Goal: Task Accomplishment & Management: Manage account settings

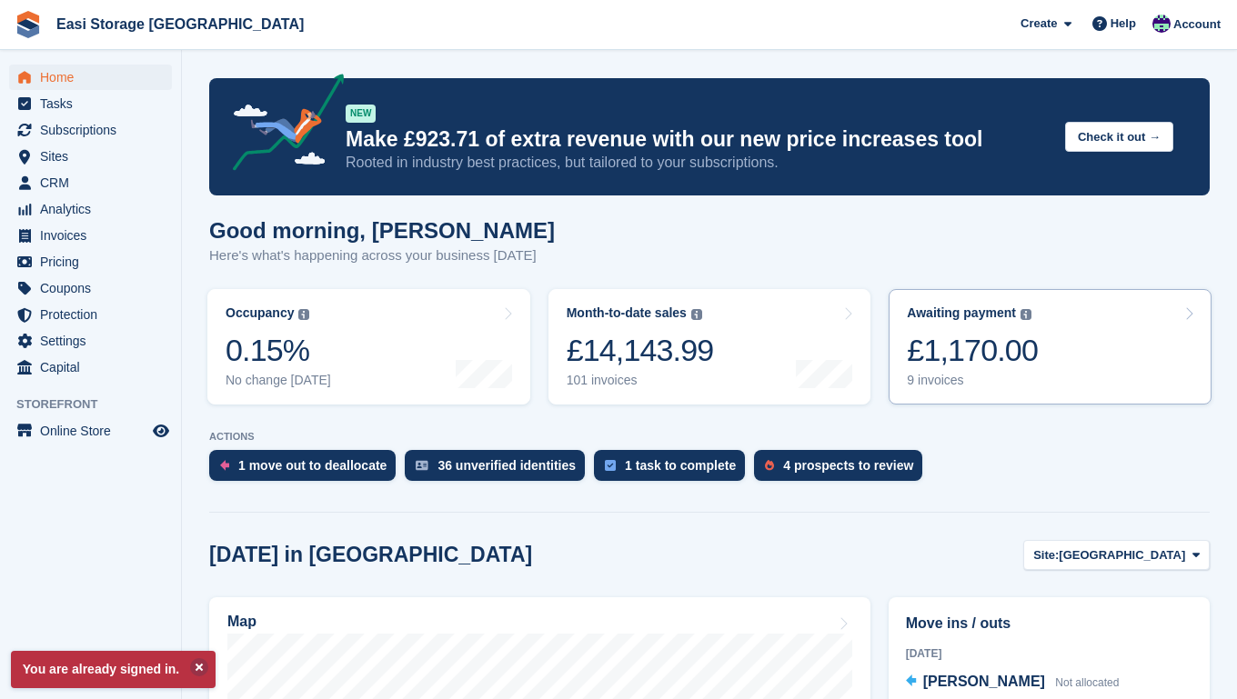
click at [1047, 349] on link "Awaiting payment The total outstanding balance on all open invoices. £1,170.00 …" at bounding box center [1049, 346] width 323 height 115
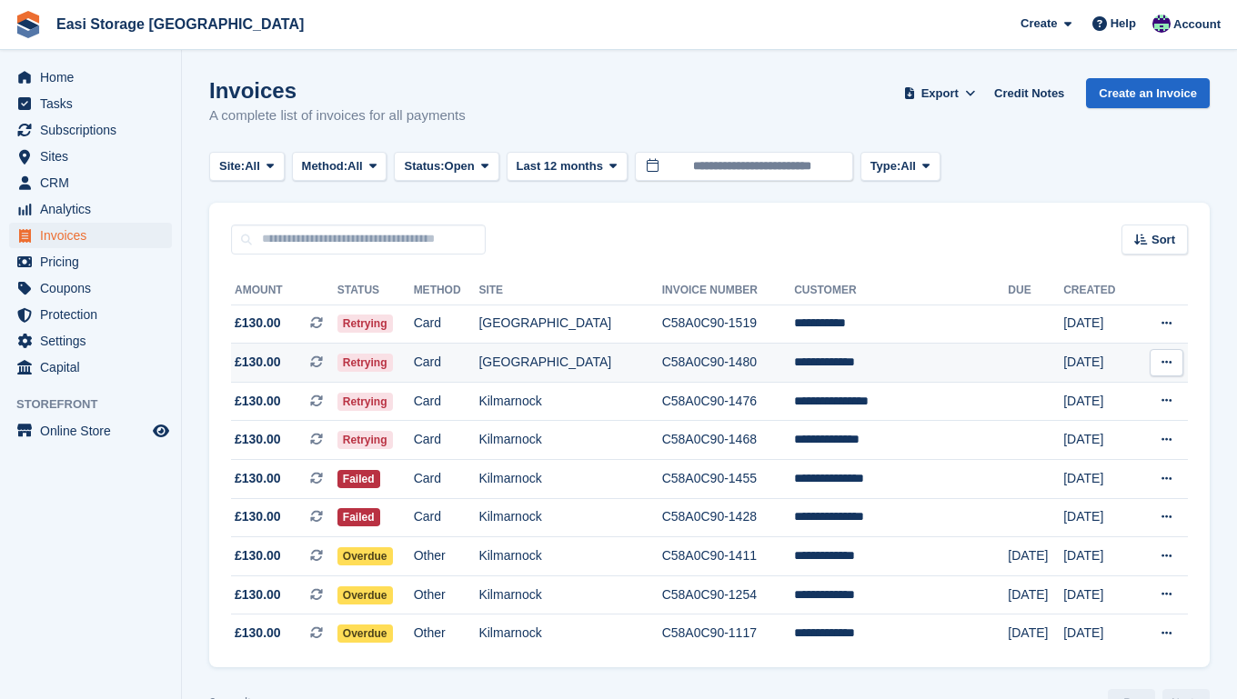
click at [661, 365] on td "[GEOGRAPHIC_DATA]" at bounding box center [569, 363] width 183 height 39
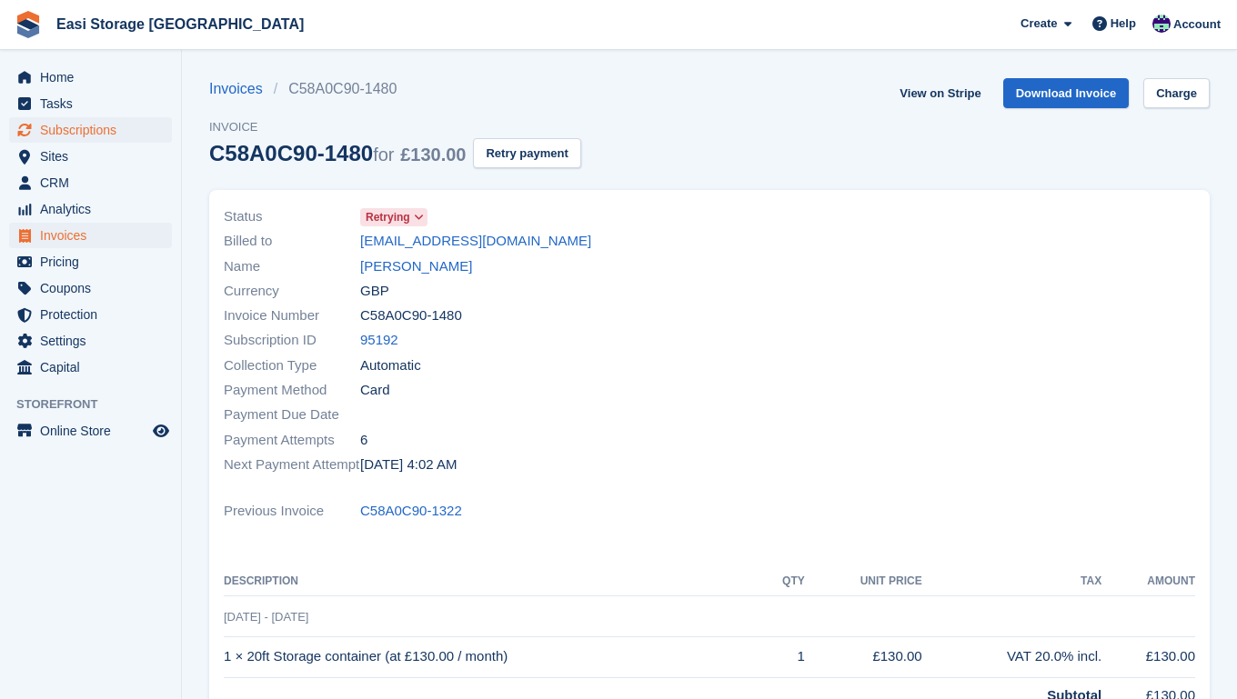
click at [91, 131] on span "Subscriptions" at bounding box center [94, 129] width 109 height 25
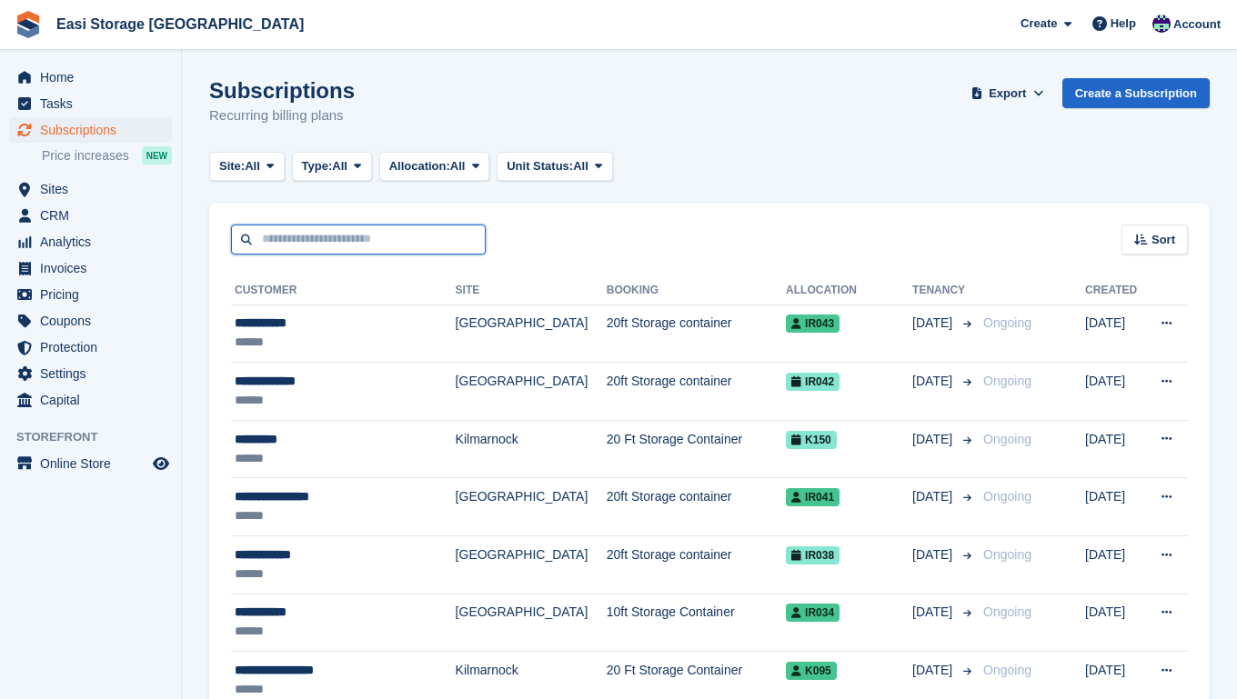
click at [258, 245] on input "text" at bounding box center [358, 240] width 255 height 30
type input "*****"
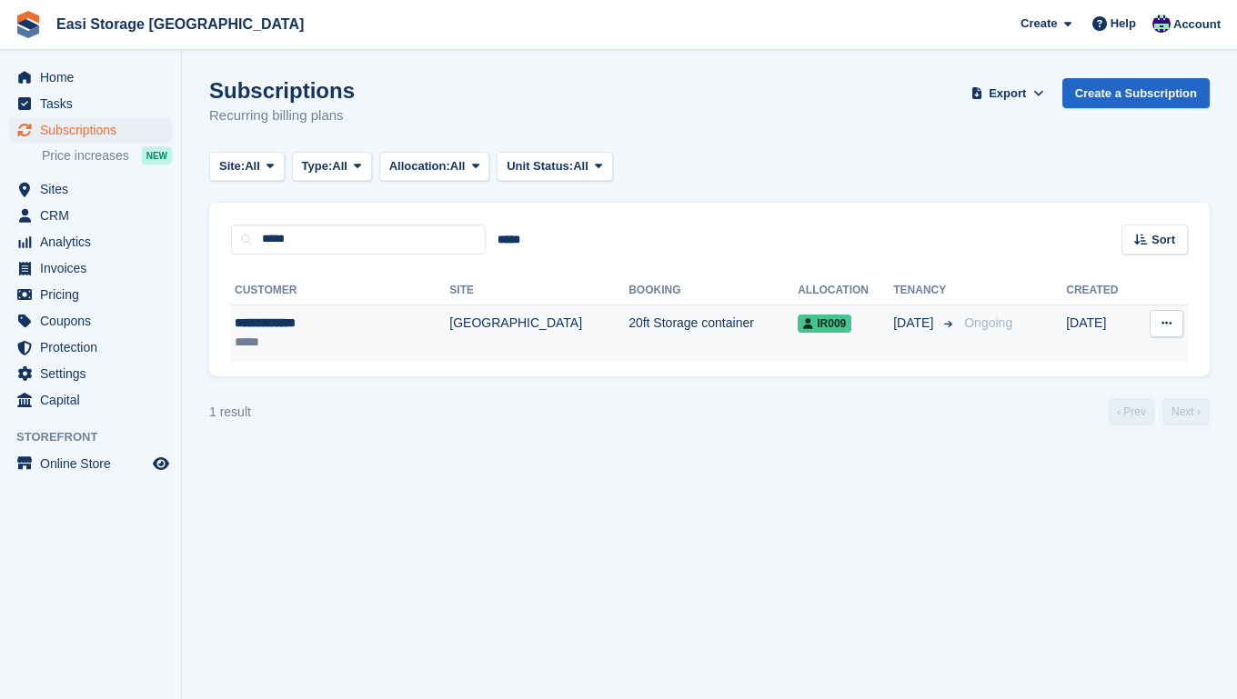
click at [305, 330] on div "**********" at bounding box center [314, 323] width 158 height 19
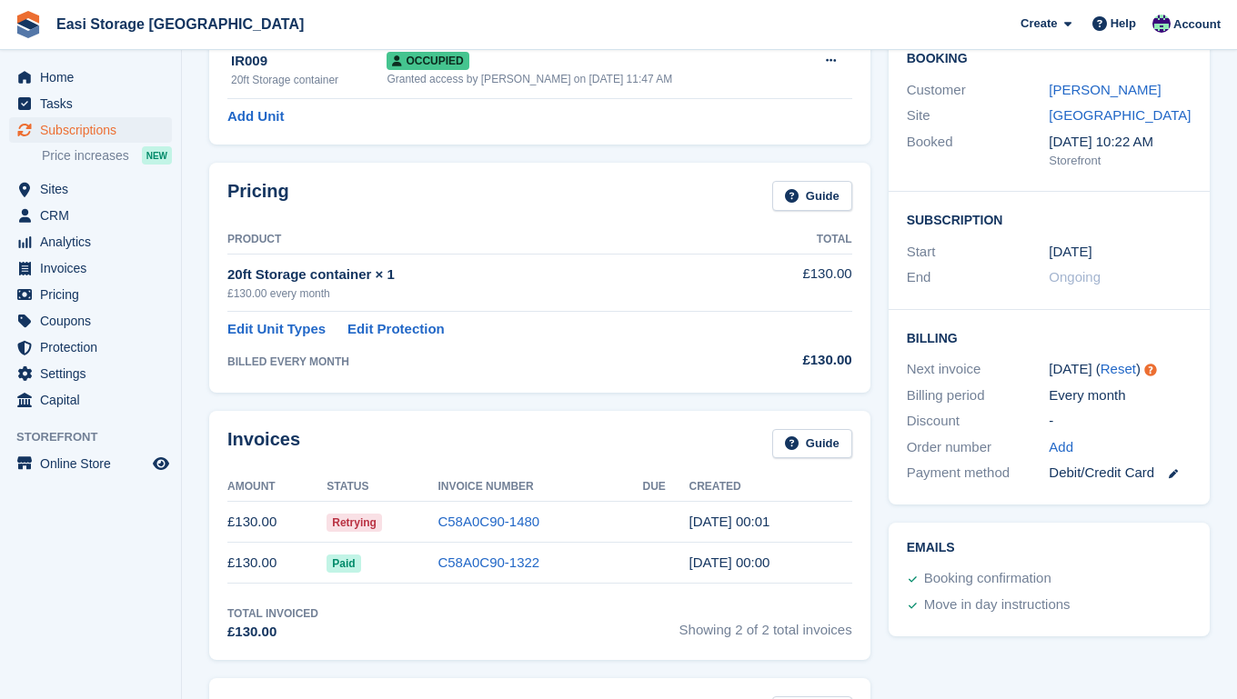
scroll to position [228, 0]
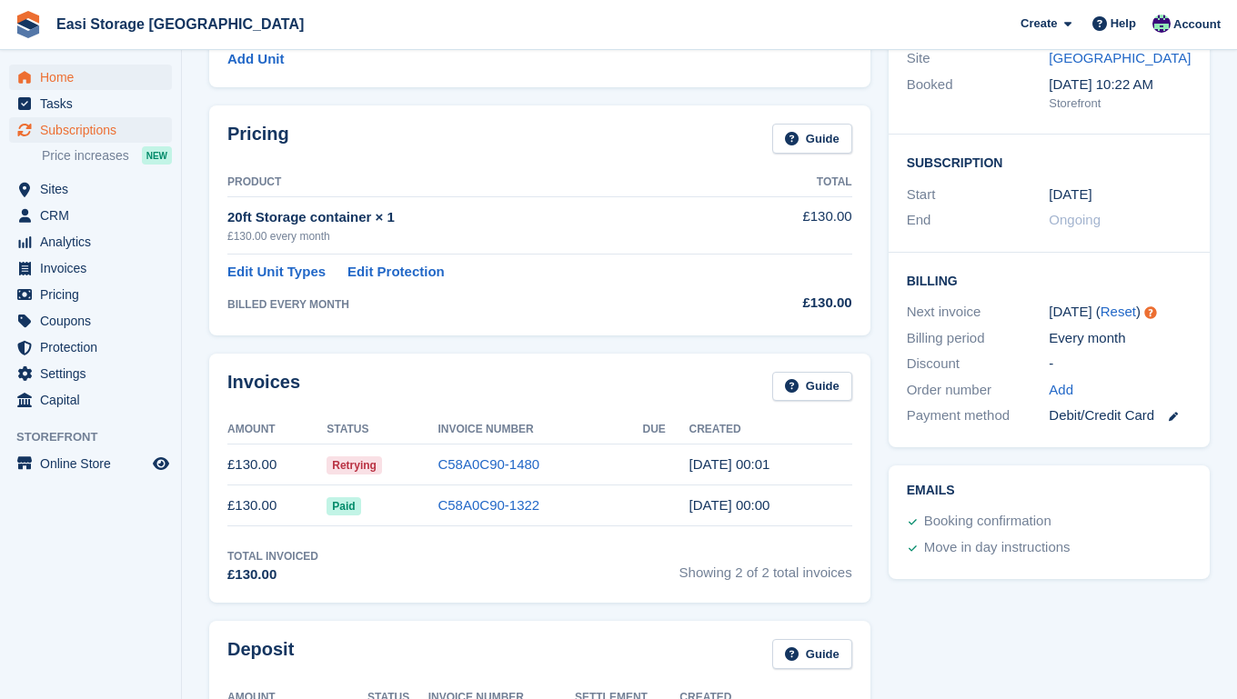
click at [66, 79] on span "Home" at bounding box center [94, 77] width 109 height 25
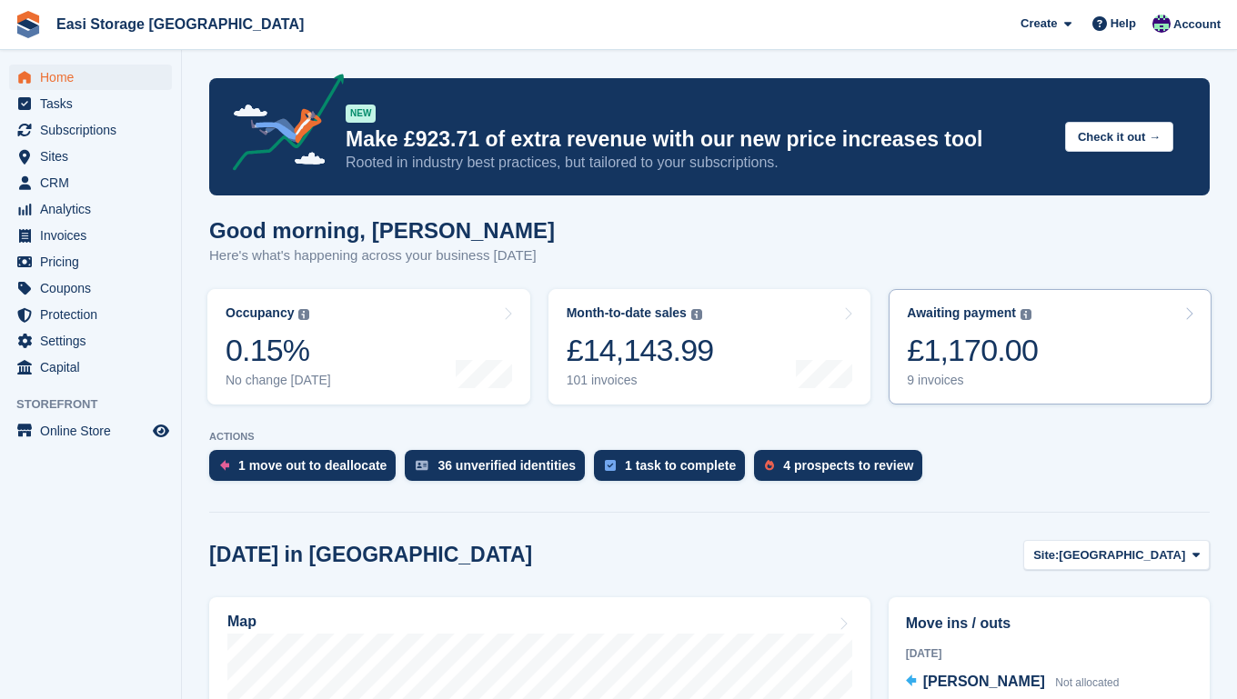
click at [1058, 363] on link "Awaiting payment The total outstanding balance on all open invoices. £1,170.00 …" at bounding box center [1049, 346] width 323 height 115
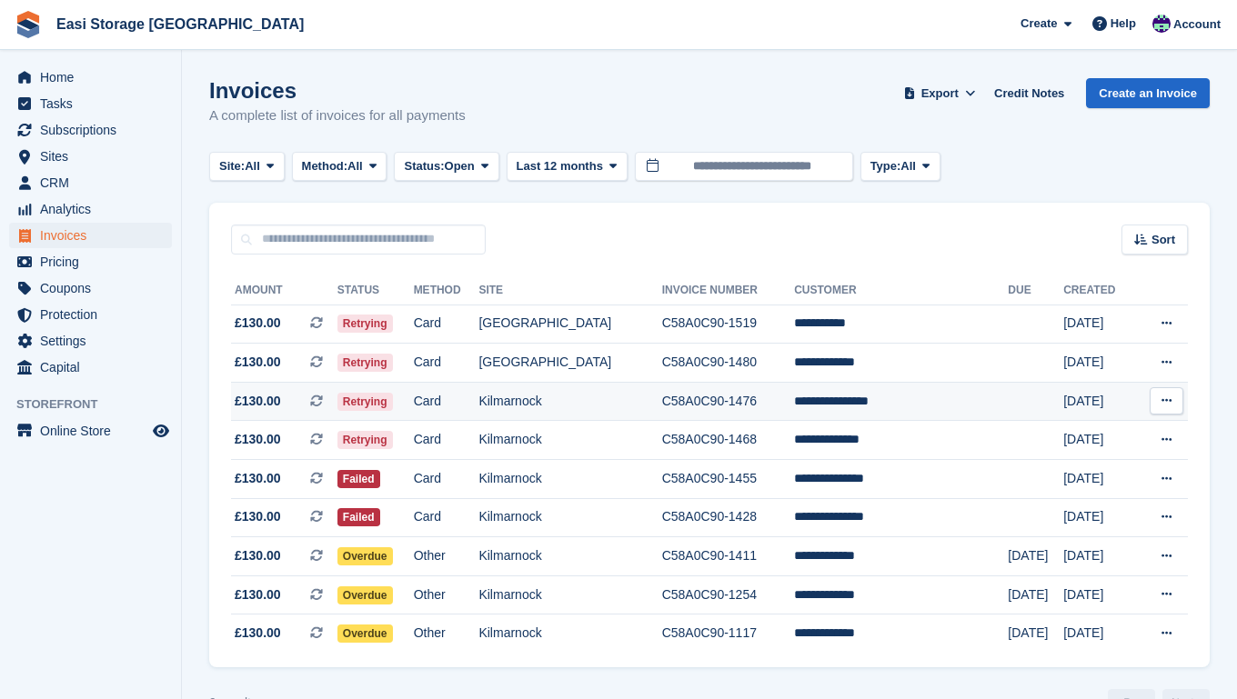
click at [638, 408] on td "Kilmarnock" at bounding box center [569, 401] width 183 height 39
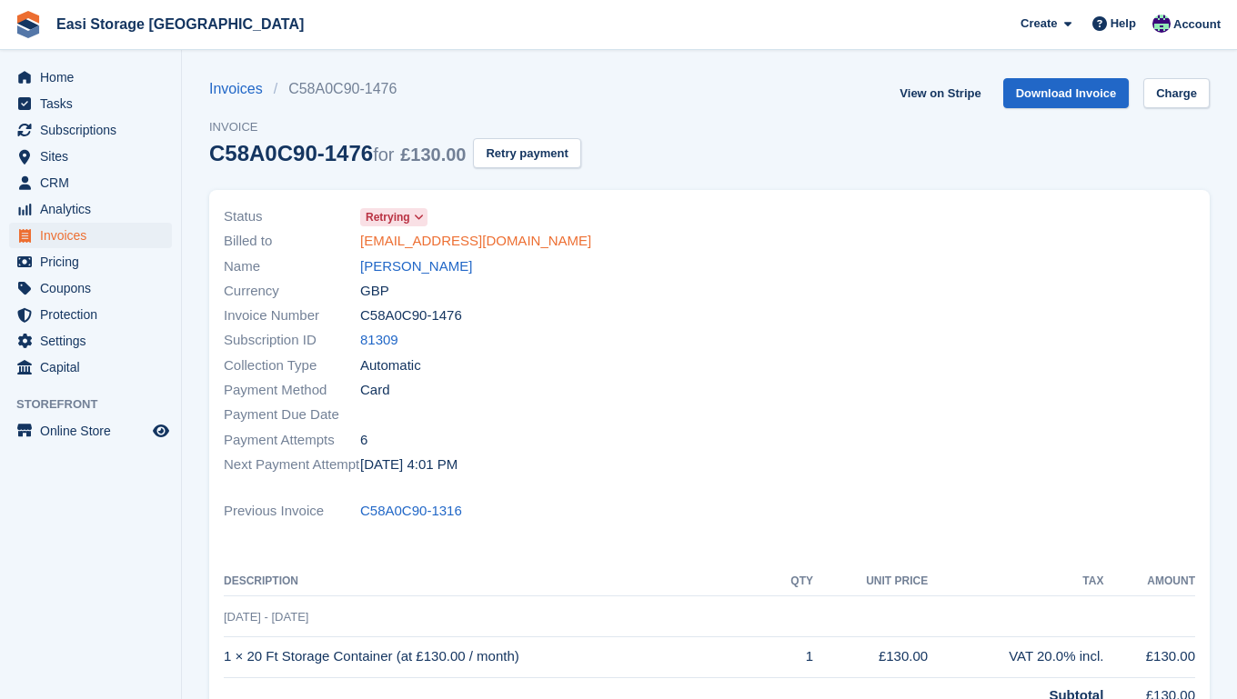
click at [423, 244] on link "[EMAIL_ADDRESS][DOMAIN_NAME]" at bounding box center [475, 241] width 231 height 21
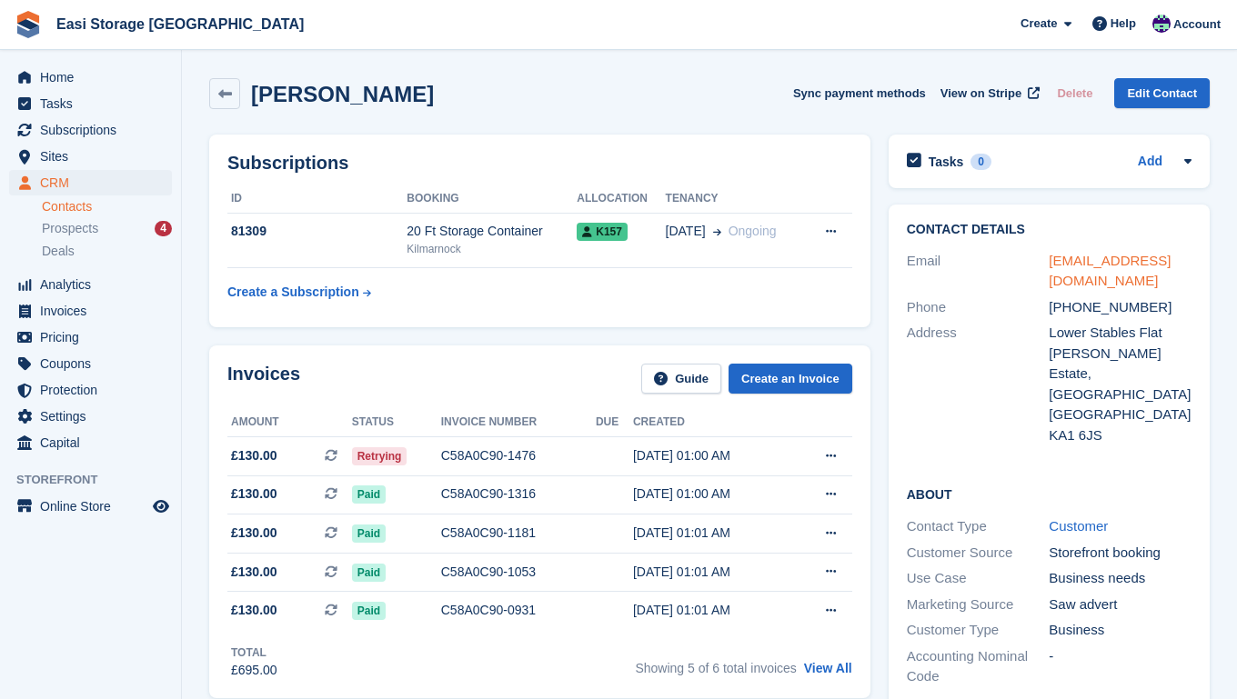
click at [1091, 264] on link "robinsoncharlie7@icloud.com" at bounding box center [1109, 271] width 122 height 36
click at [73, 230] on span "Prospects" at bounding box center [70, 228] width 56 height 17
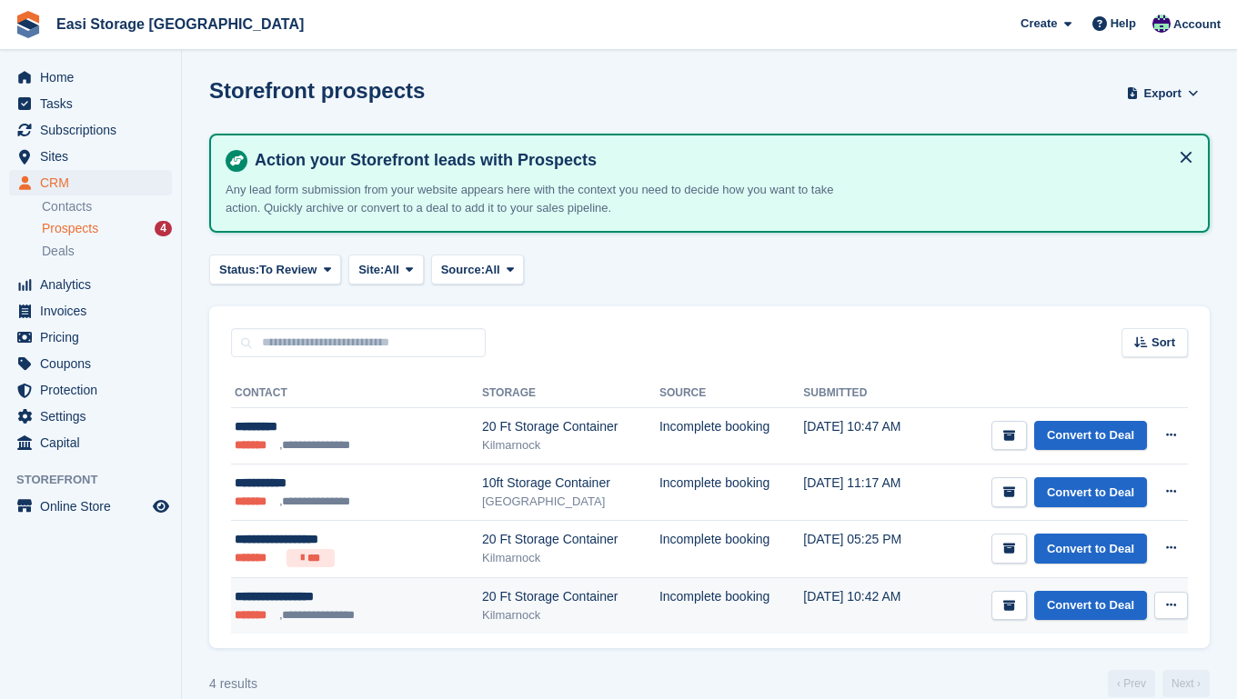
click at [1167, 606] on icon at bounding box center [1171, 605] width 10 height 12
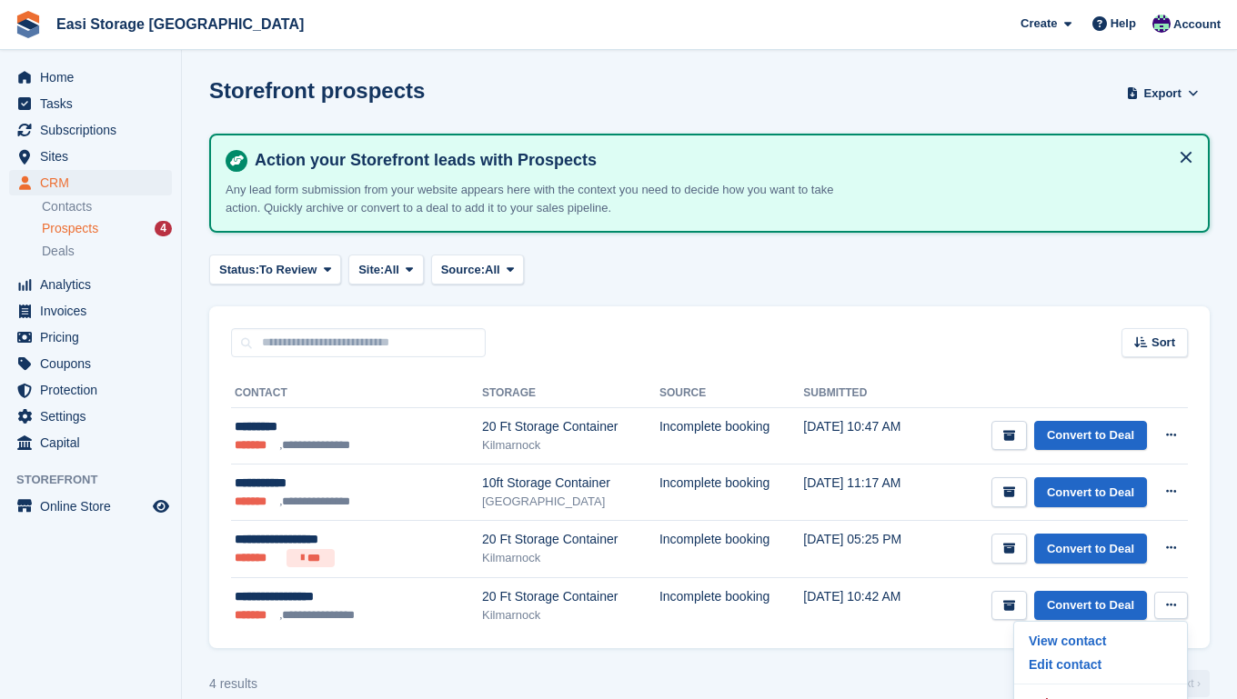
click at [970, 655] on section "Storefront prospects Export Export Prospects Export a CSV of all Prospects whic…" at bounding box center [709, 362] width 1055 height 725
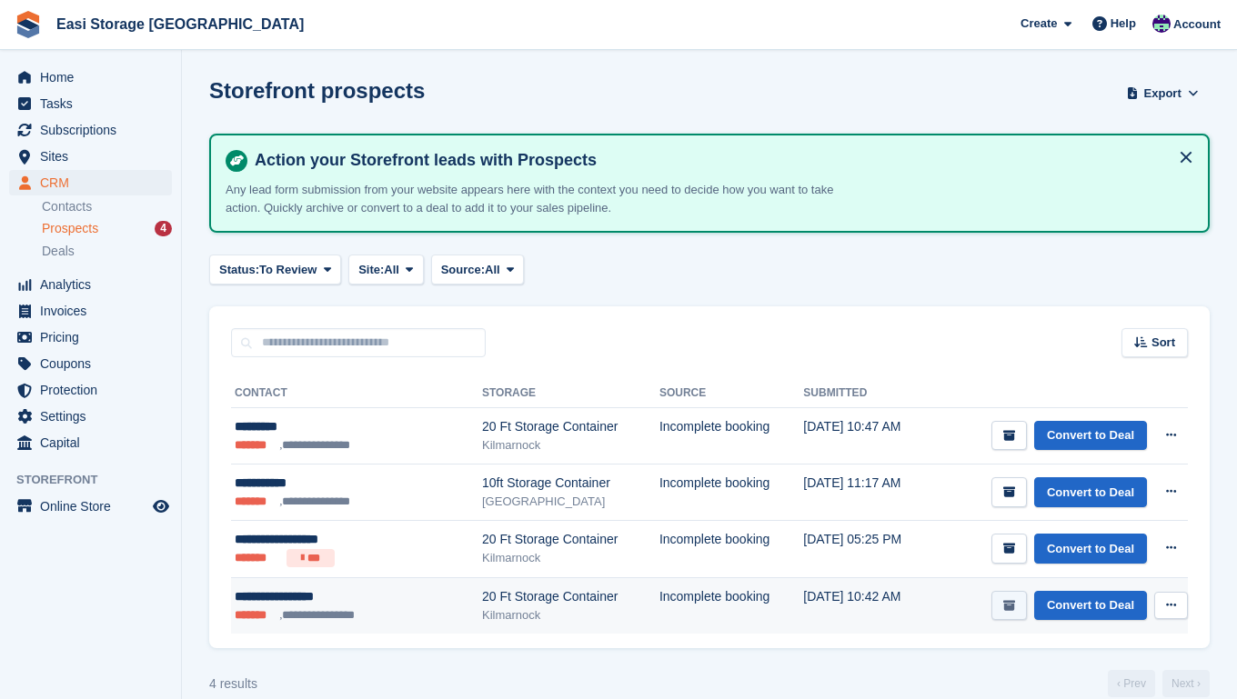
click at [1007, 605] on icon "submit" at bounding box center [1009, 606] width 12 height 12
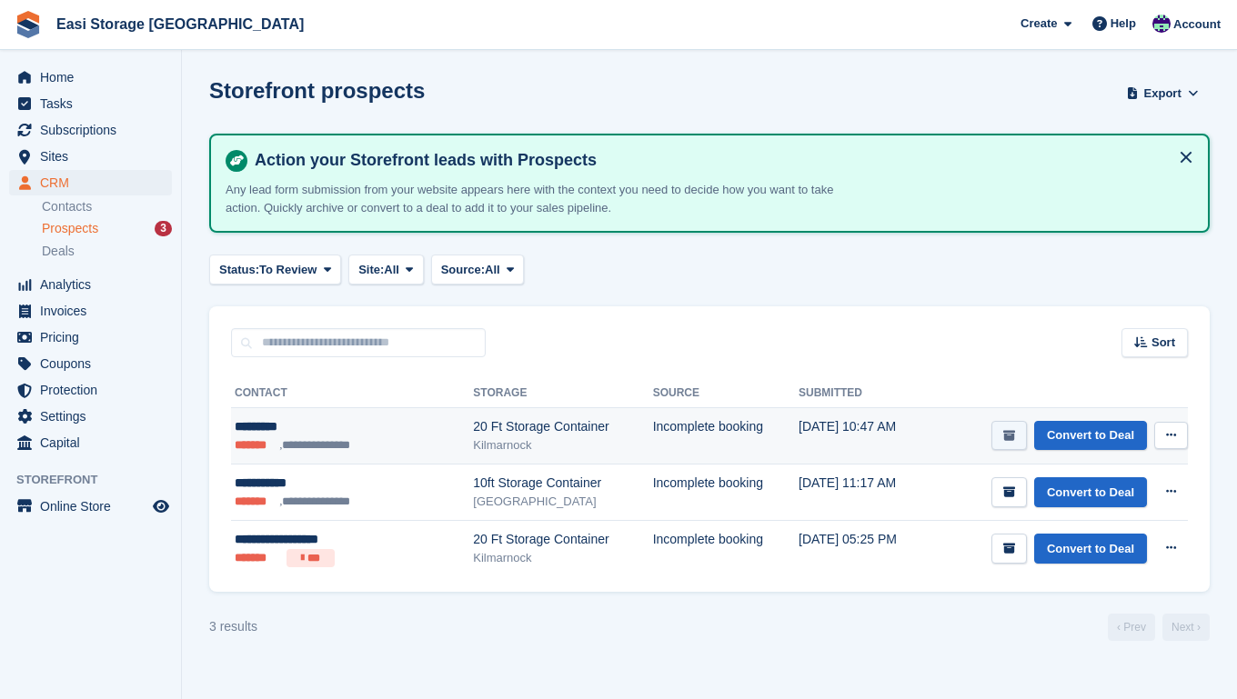
click at [1005, 437] on icon "submit" at bounding box center [1009, 436] width 12 height 12
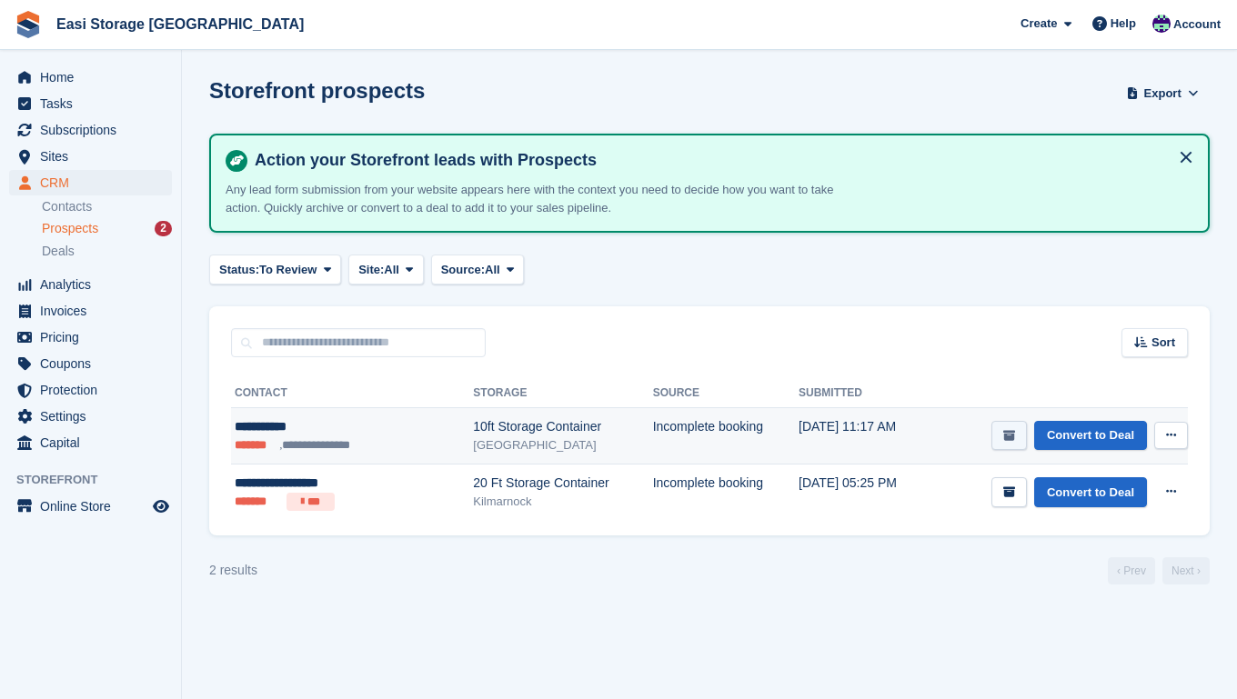
click at [1003, 436] on icon "submit" at bounding box center [1009, 436] width 12 height 12
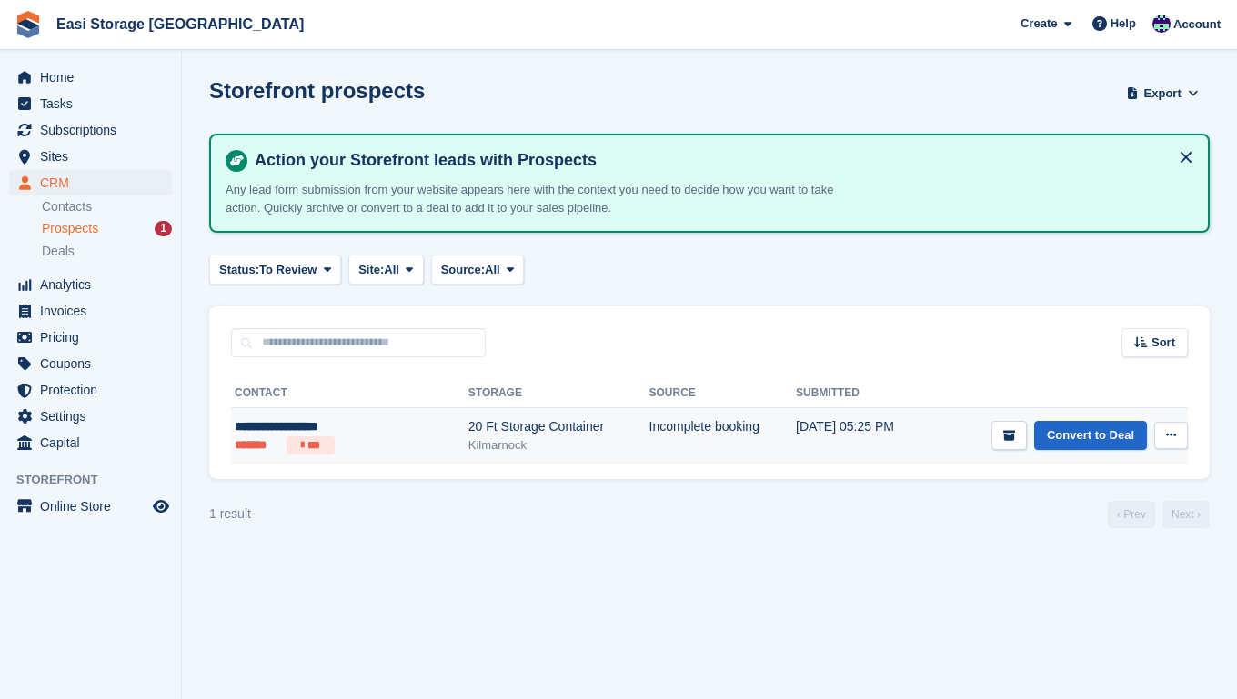
click at [742, 446] on td "Incomplete booking" at bounding box center [722, 436] width 147 height 56
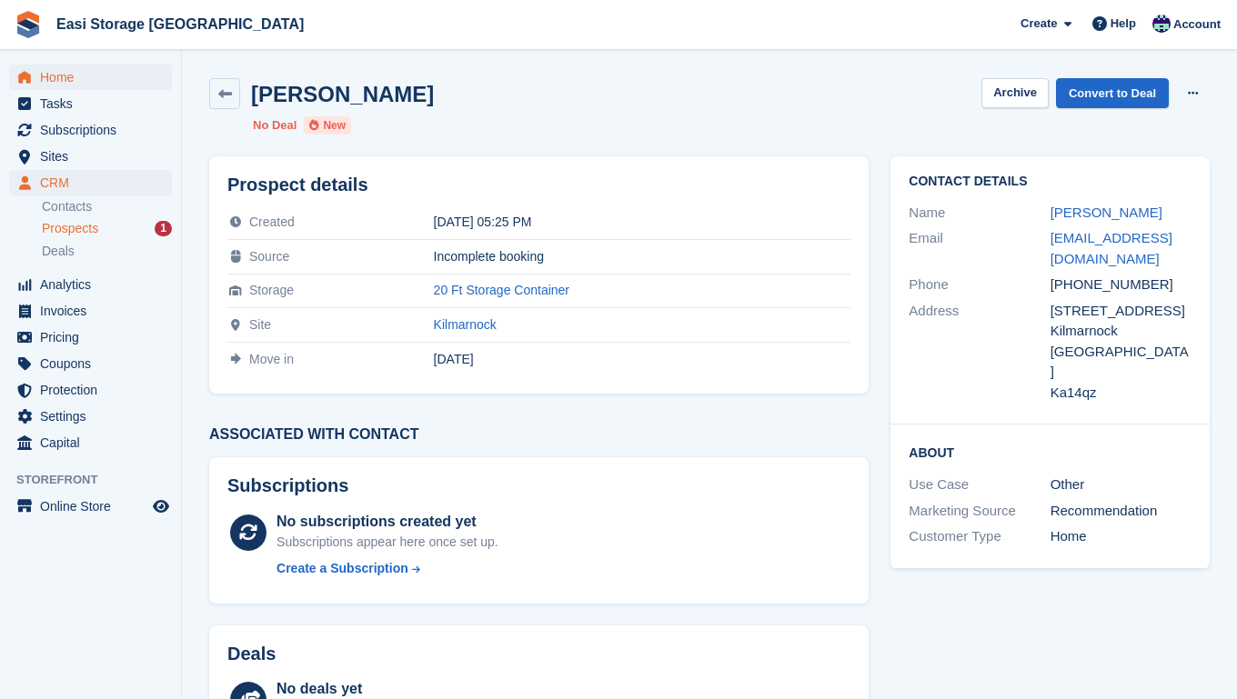
click at [55, 75] on span "Home" at bounding box center [94, 77] width 109 height 25
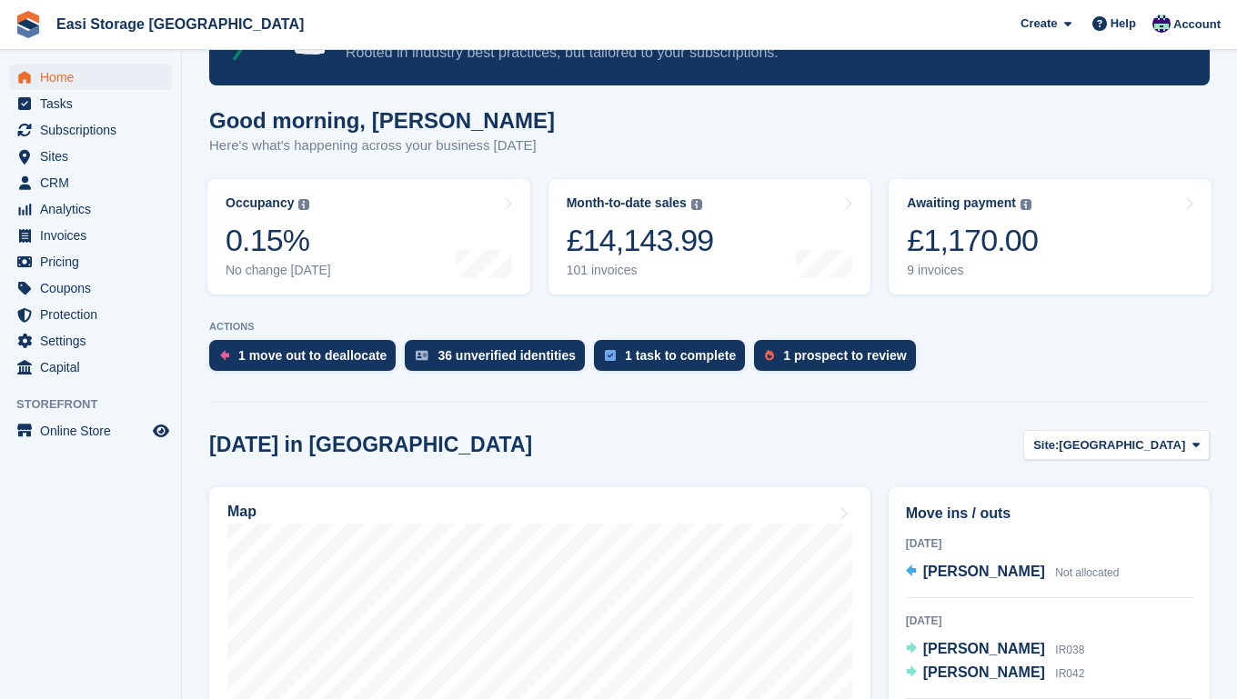
scroll to position [204, 0]
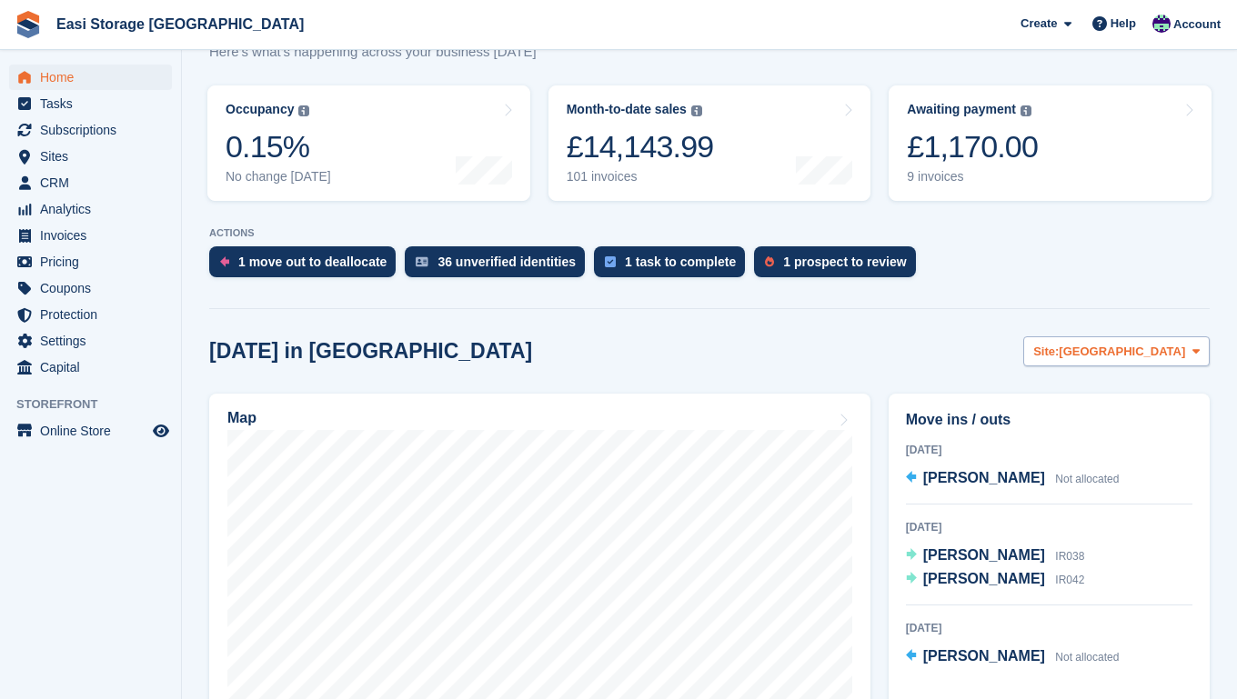
click at [1195, 350] on icon at bounding box center [1195, 352] width 7 height 12
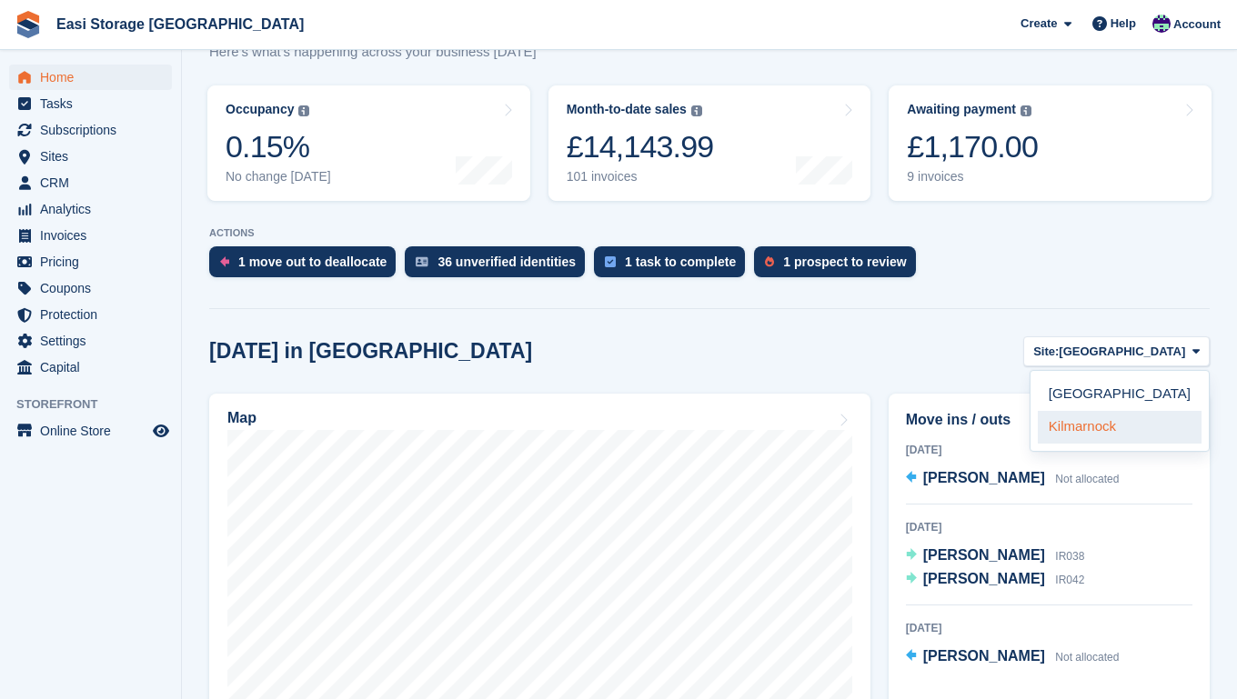
click at [1107, 425] on link "Kilmarnock" at bounding box center [1119, 427] width 164 height 33
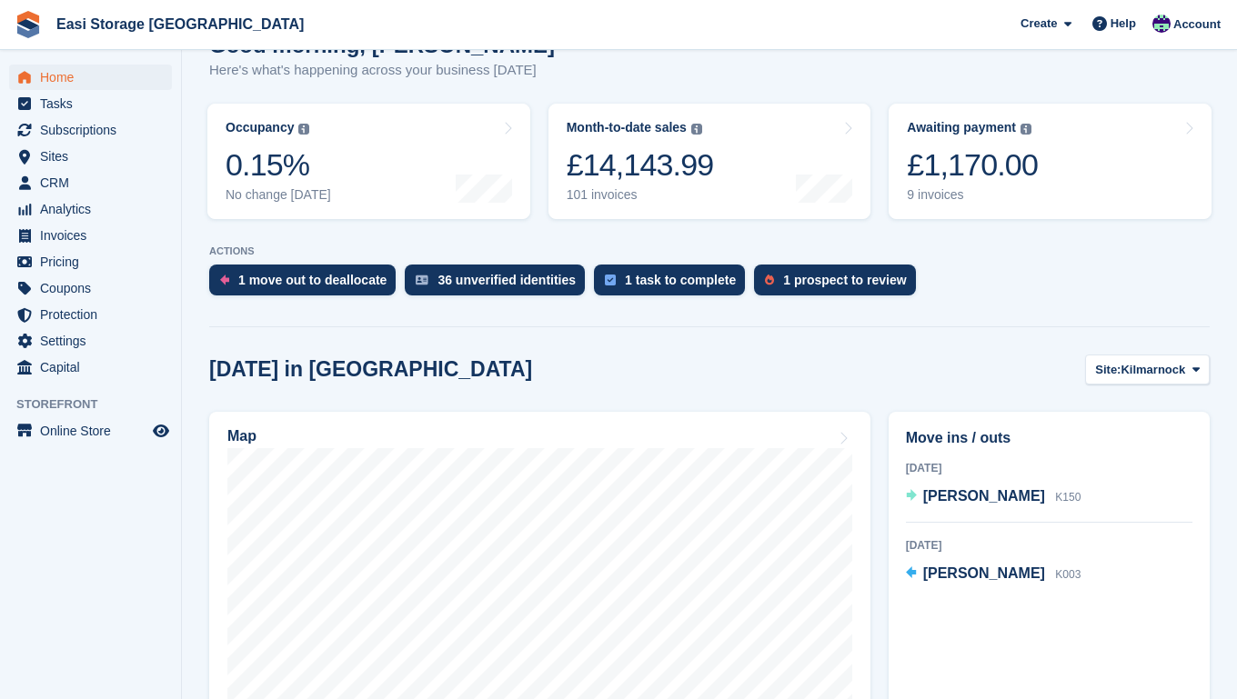
scroll to position [337, 0]
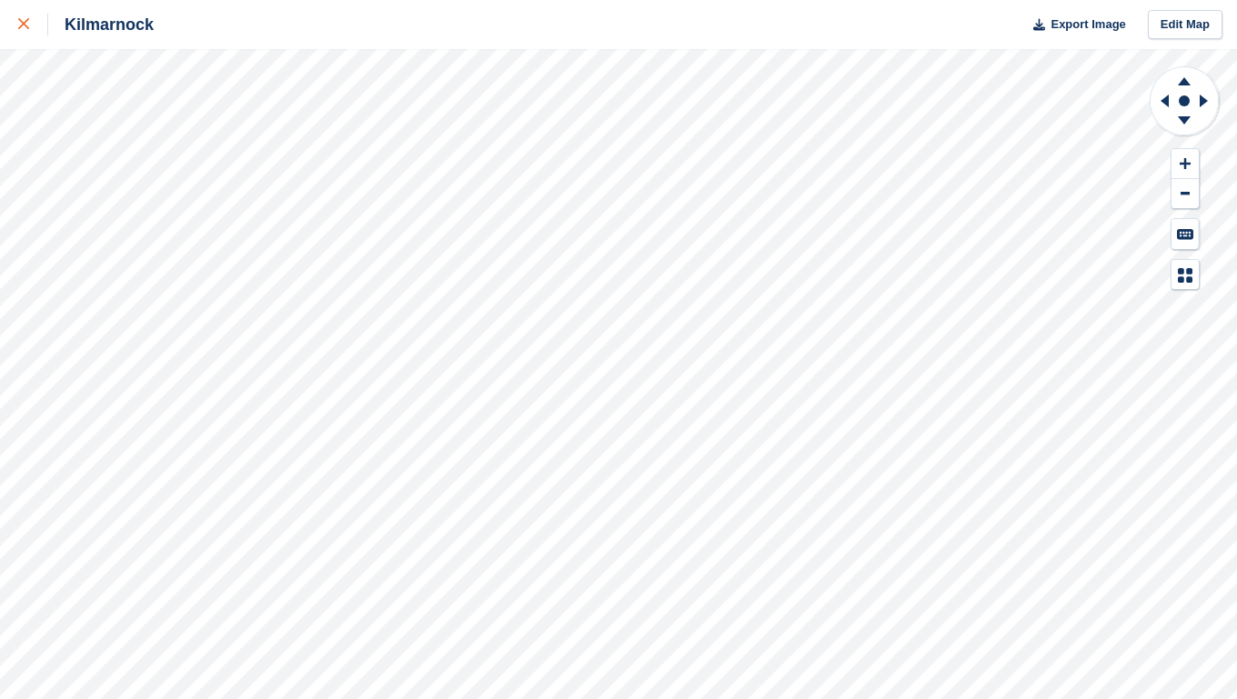
click at [259, 324] on div "Kilmarnock Export Image Edit Map" at bounding box center [618, 349] width 1237 height 699
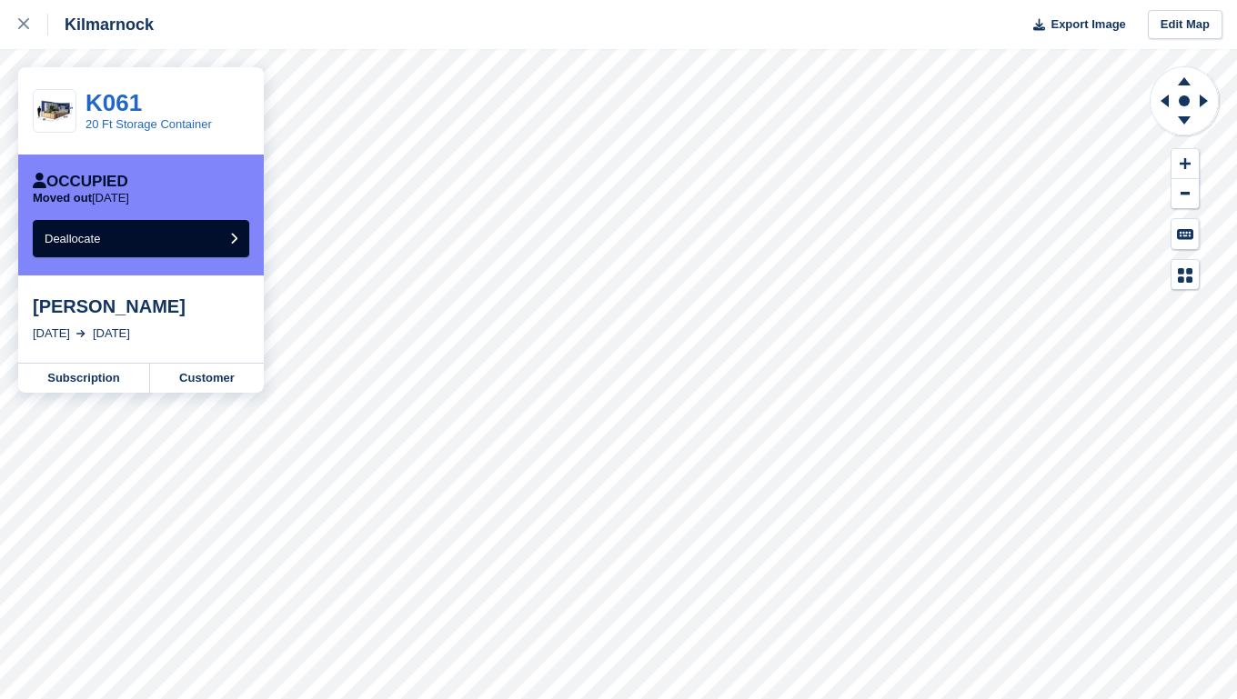
click at [93, 317] on div "[PERSON_NAME]" at bounding box center [141, 307] width 216 height 22
click at [93, 381] on link "Subscription" at bounding box center [84, 378] width 132 height 29
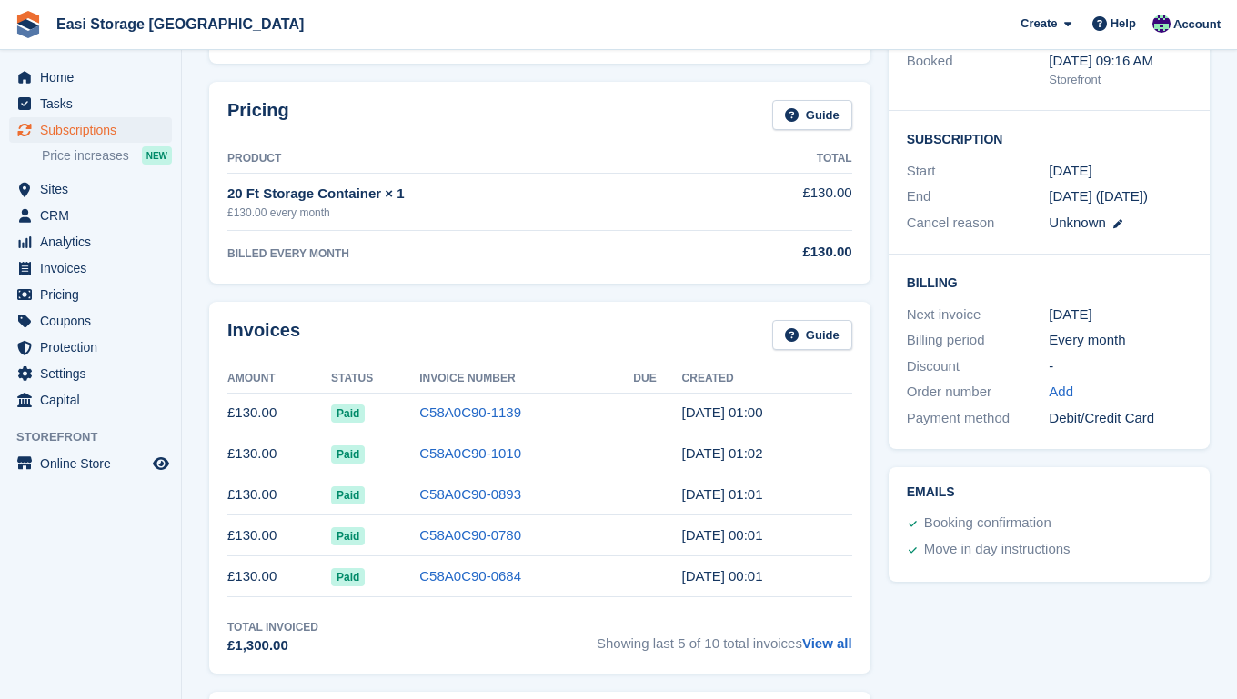
scroll to position [252, 0]
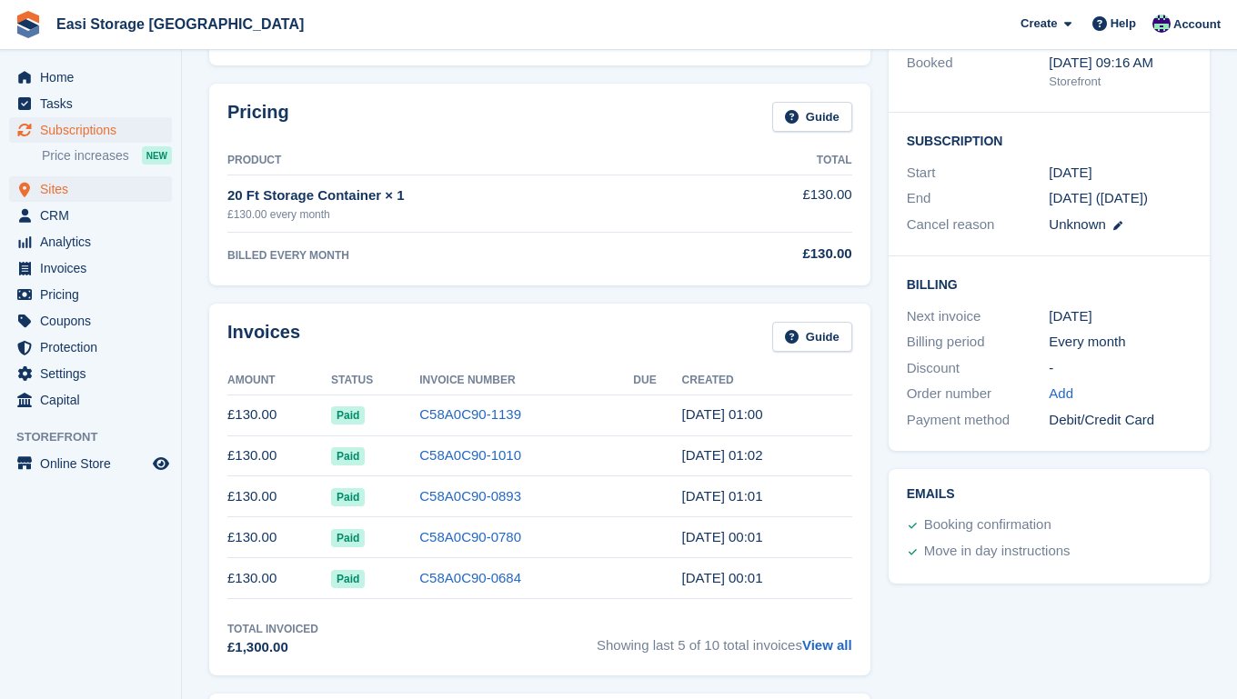
click at [64, 190] on span "Sites" at bounding box center [94, 188] width 109 height 25
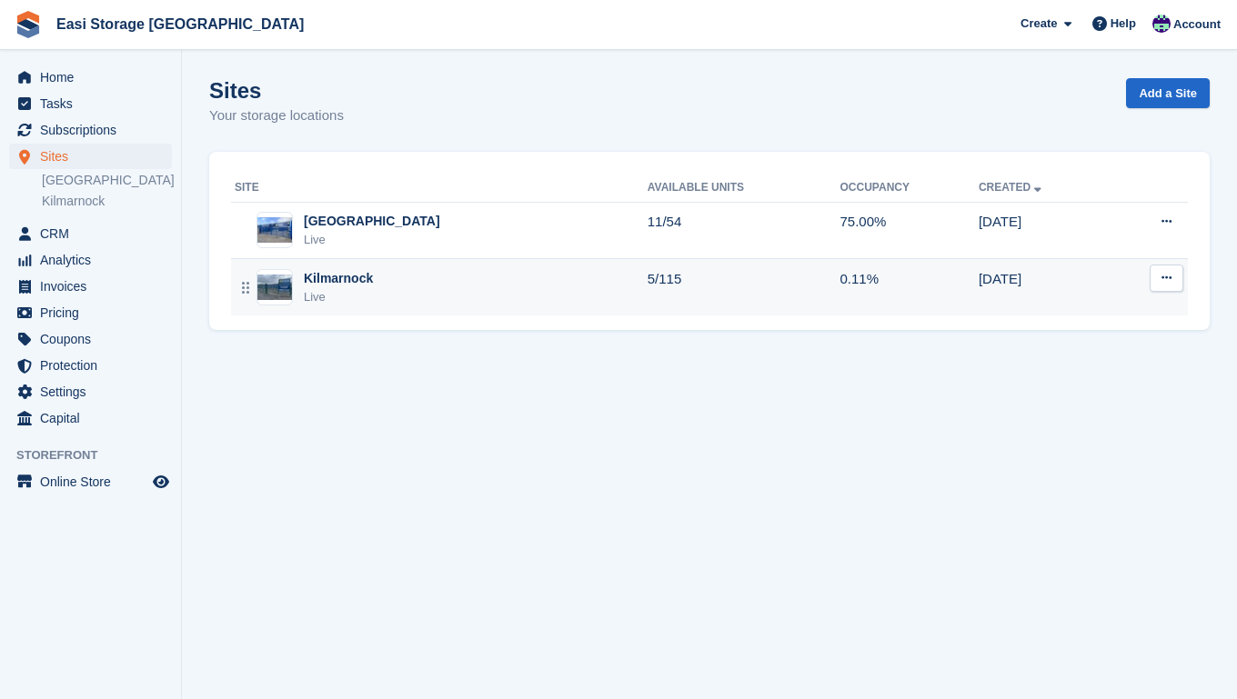
click at [566, 280] on div "Kilmarnock Live" at bounding box center [441, 287] width 413 height 37
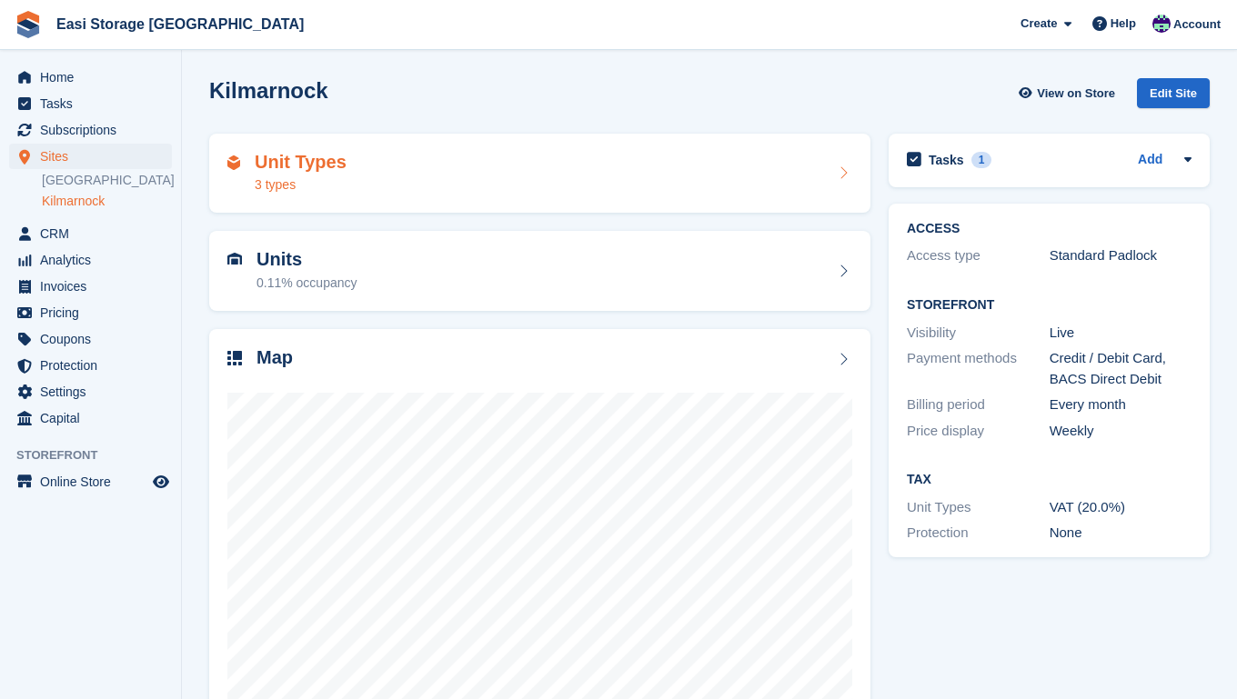
click at [549, 175] on div "Unit Types 3 types" at bounding box center [539, 174] width 625 height 44
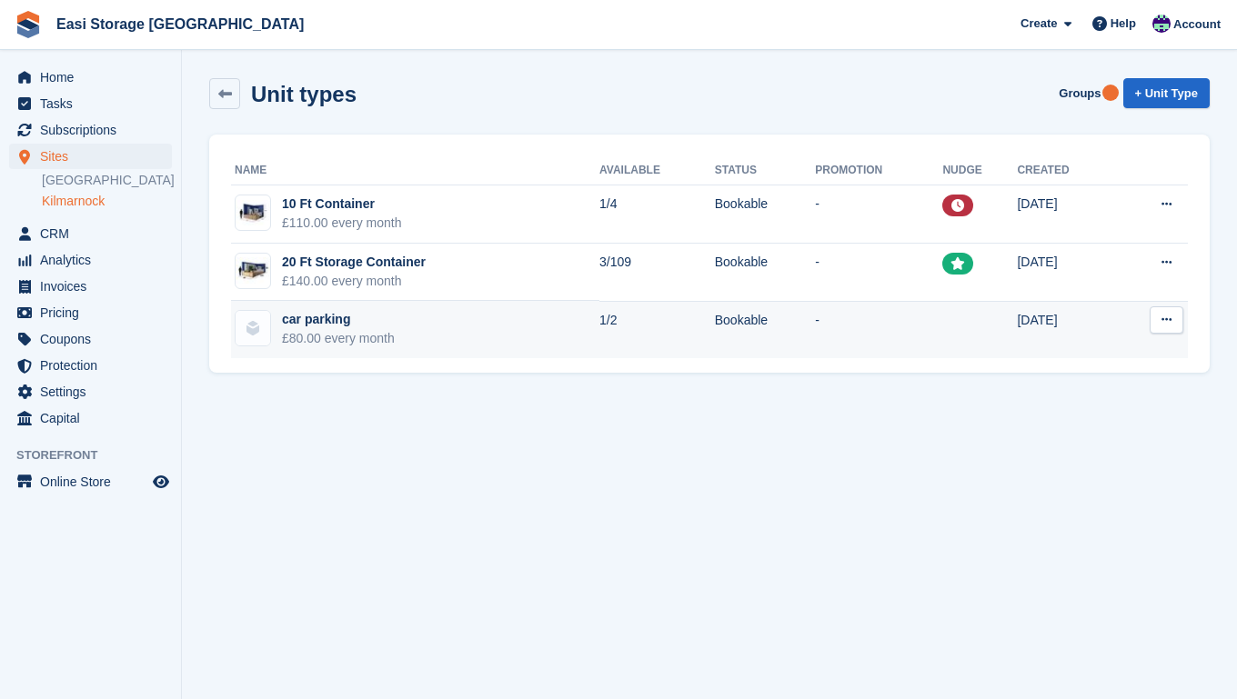
click at [1164, 318] on icon at bounding box center [1166, 320] width 10 height 12
click at [1071, 355] on p "Edit unit type" at bounding box center [1096, 356] width 158 height 24
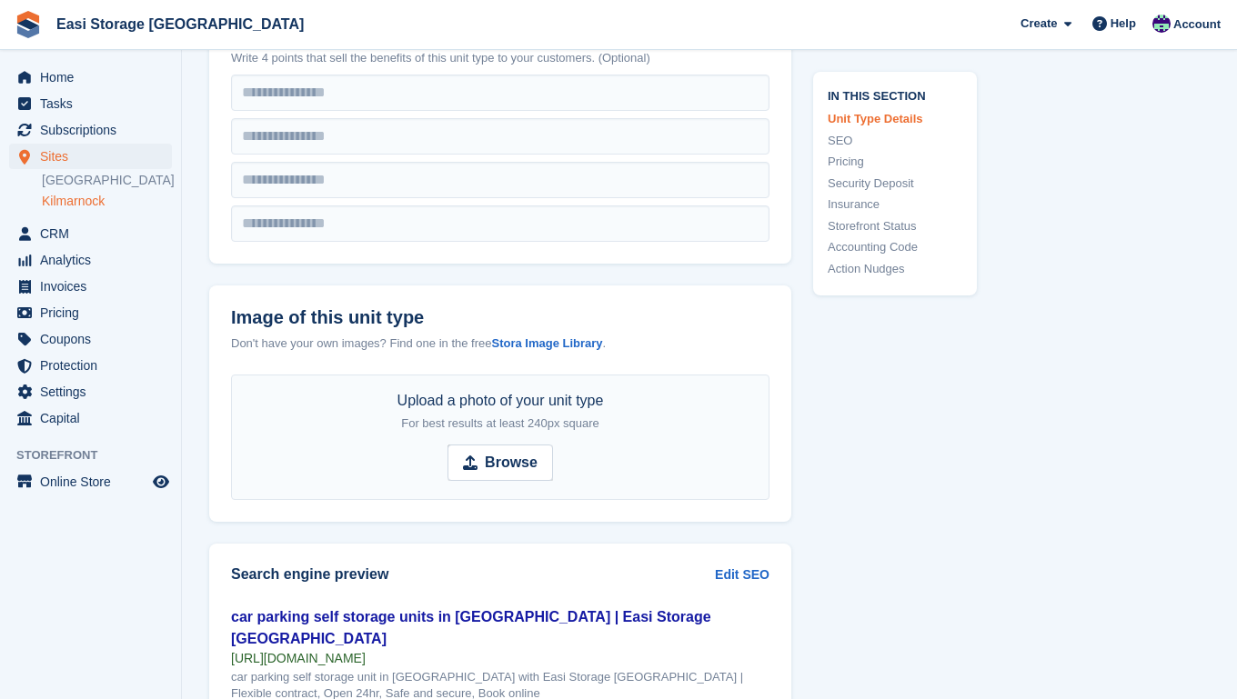
scroll to position [722, 0]
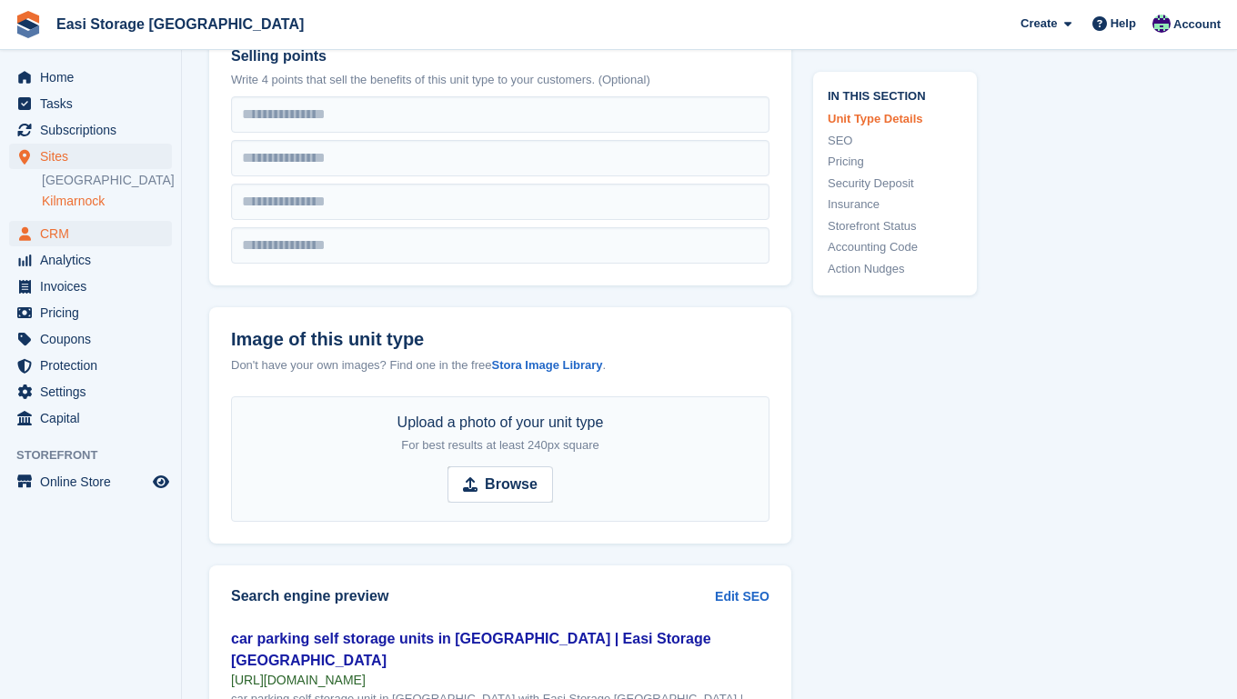
click at [61, 234] on span "CRM" at bounding box center [94, 233] width 109 height 25
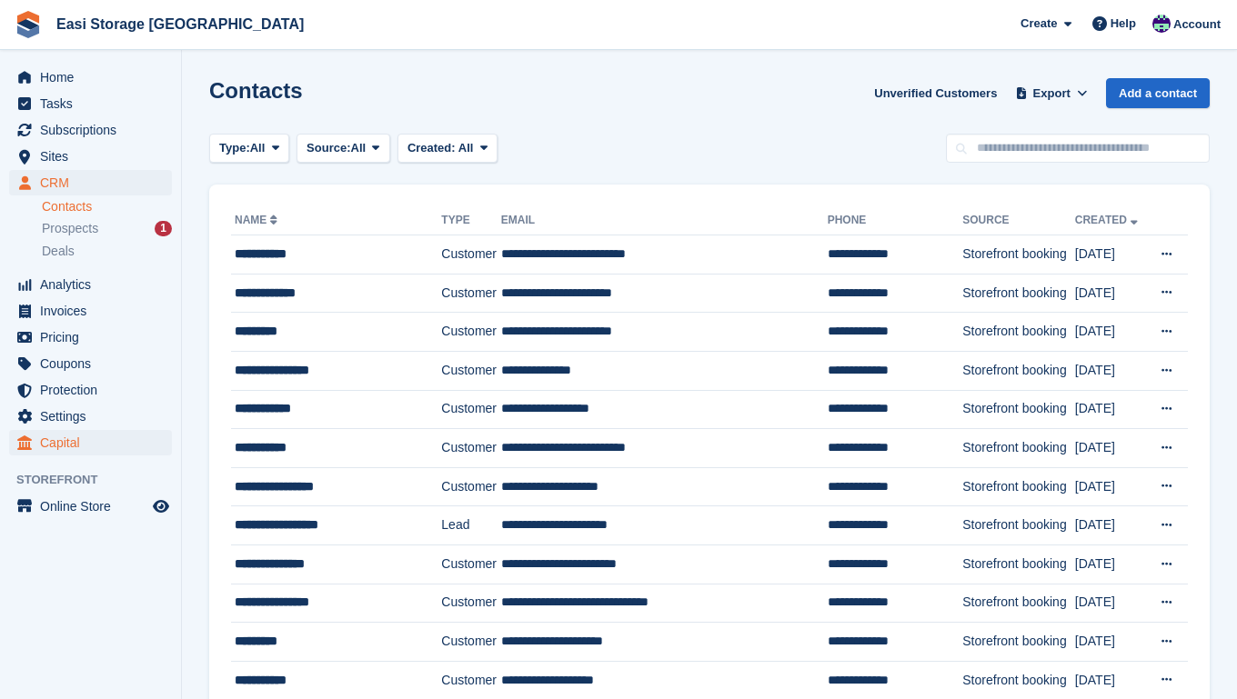
click at [66, 444] on span "Capital" at bounding box center [94, 442] width 109 height 25
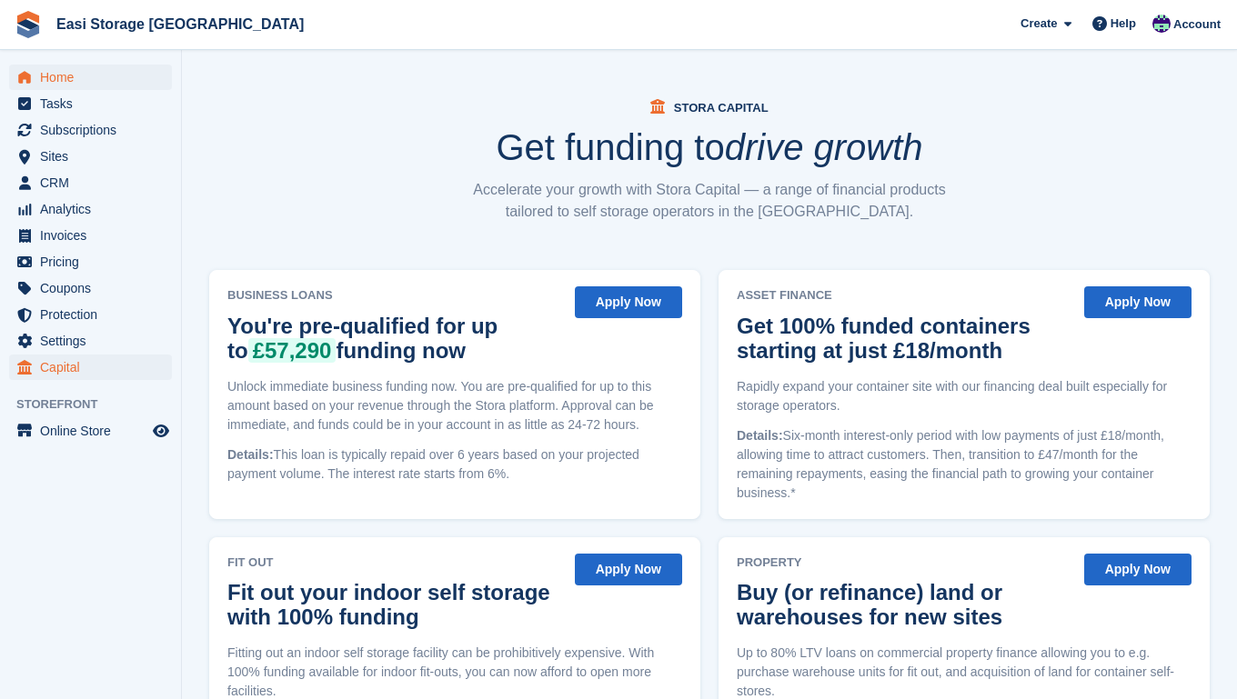
click at [56, 75] on span "Home" at bounding box center [94, 77] width 109 height 25
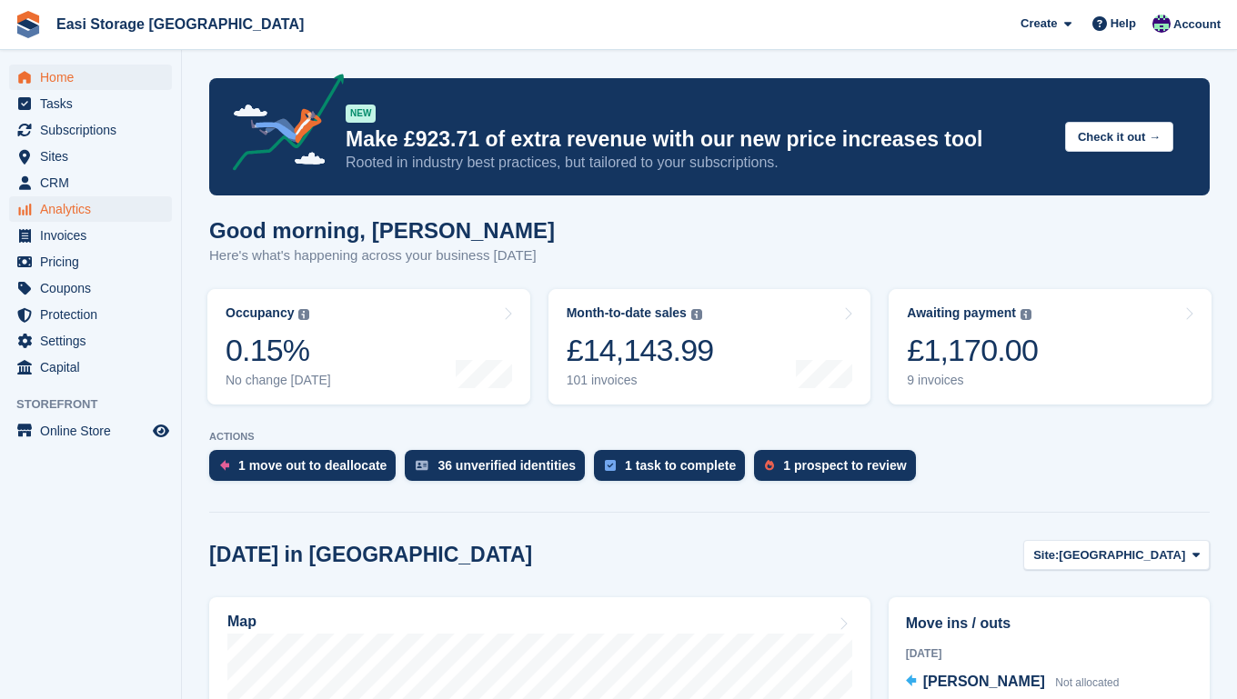
click at [62, 210] on span "Analytics" at bounding box center [94, 208] width 109 height 25
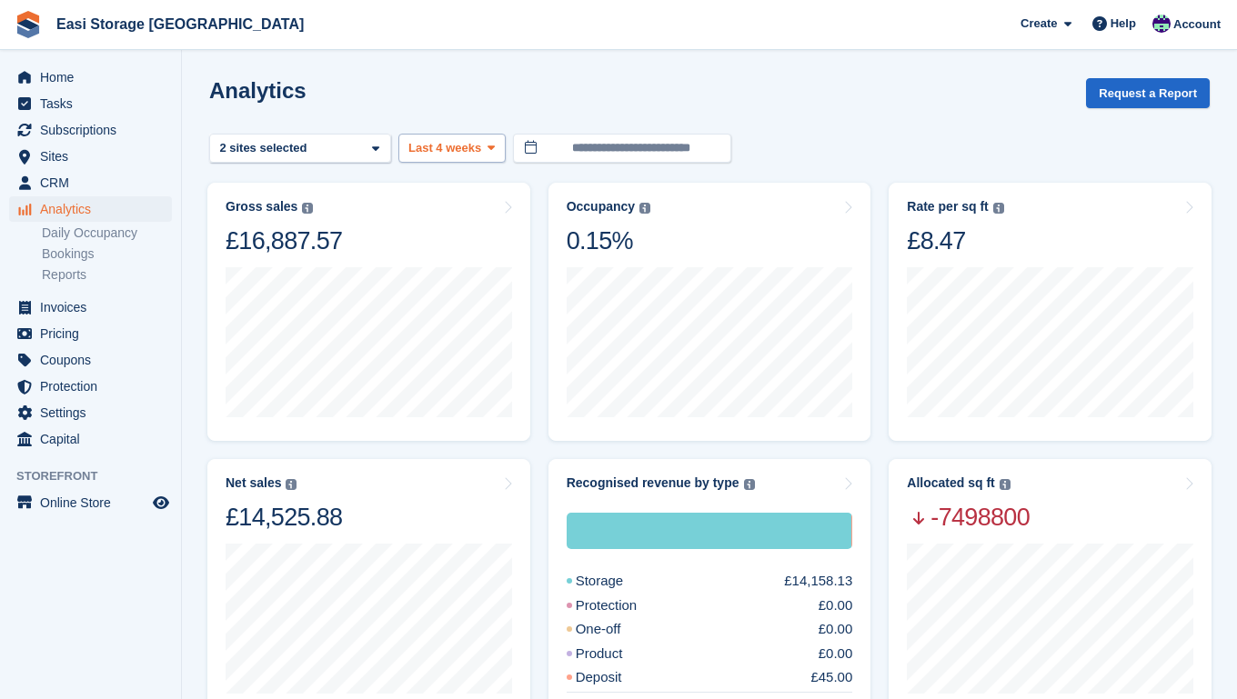
click at [491, 149] on icon at bounding box center [490, 148] width 7 height 12
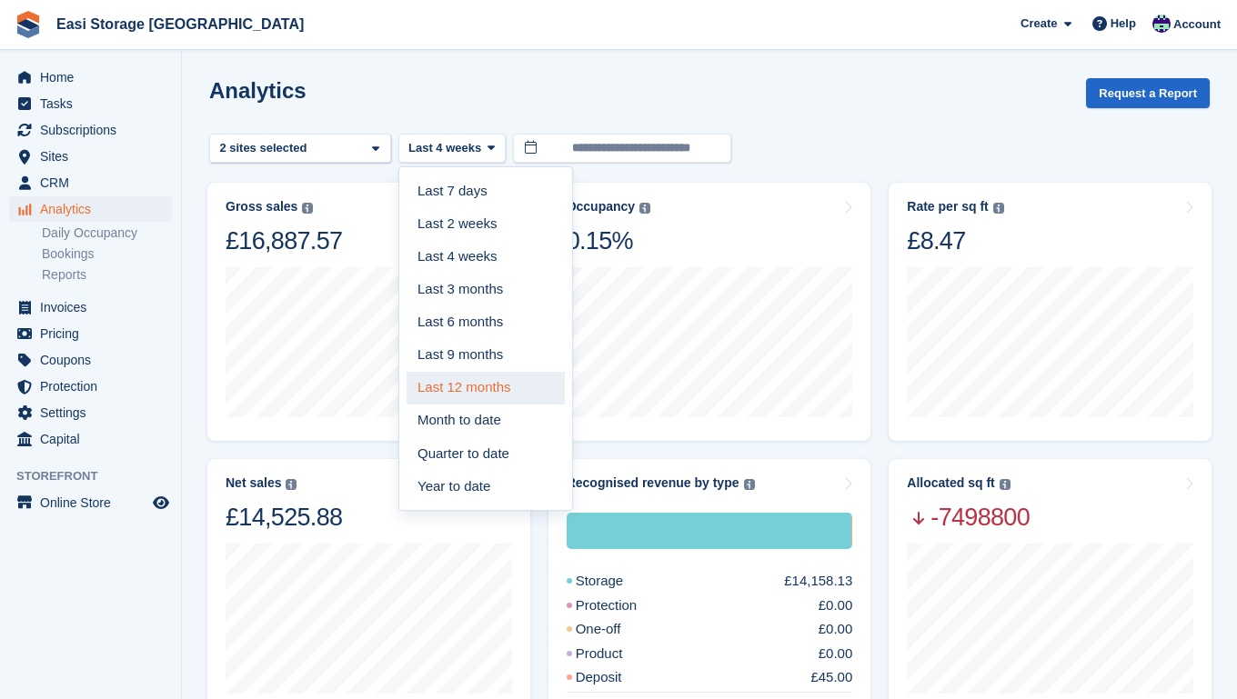
click at [457, 383] on link "Last 12 months" at bounding box center [485, 388] width 158 height 33
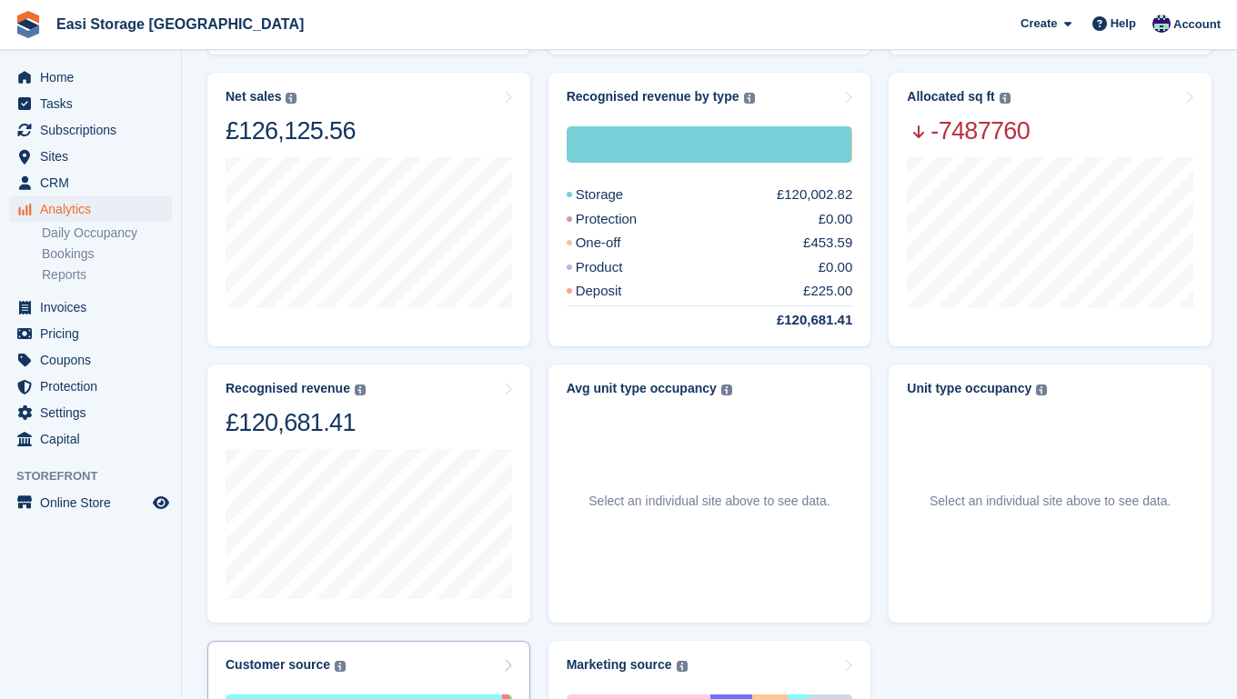
scroll to position [351, 0]
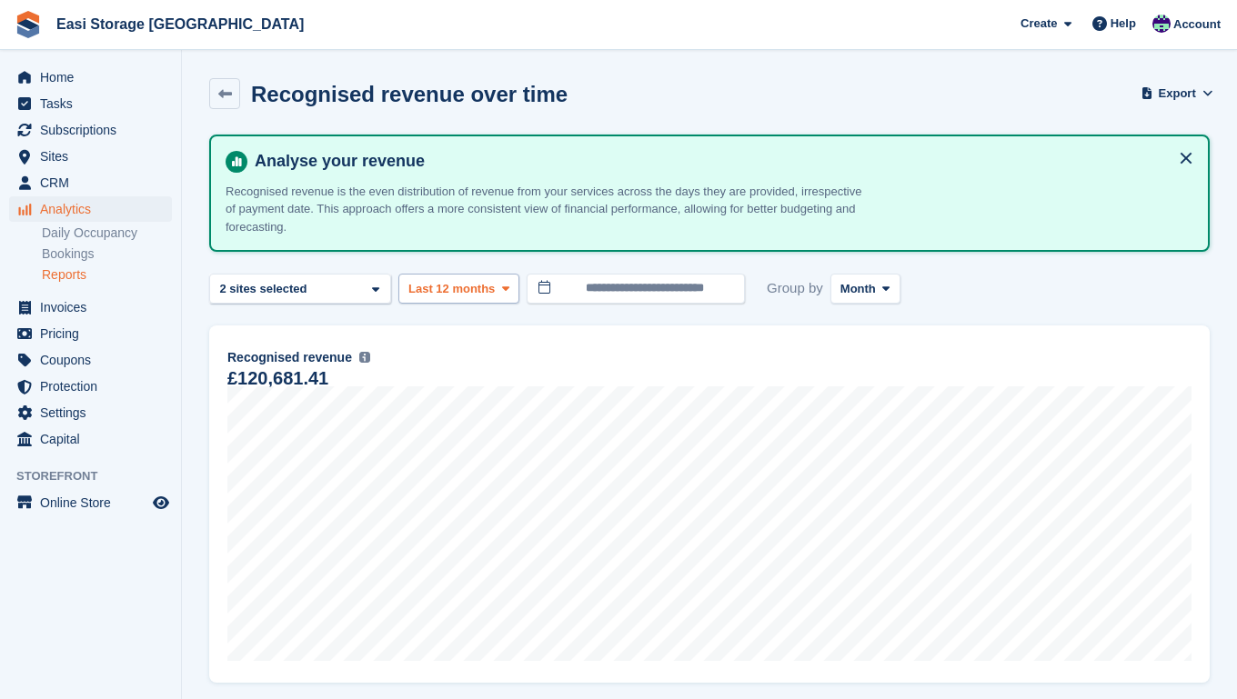
click at [501, 285] on span at bounding box center [505, 288] width 15 height 15
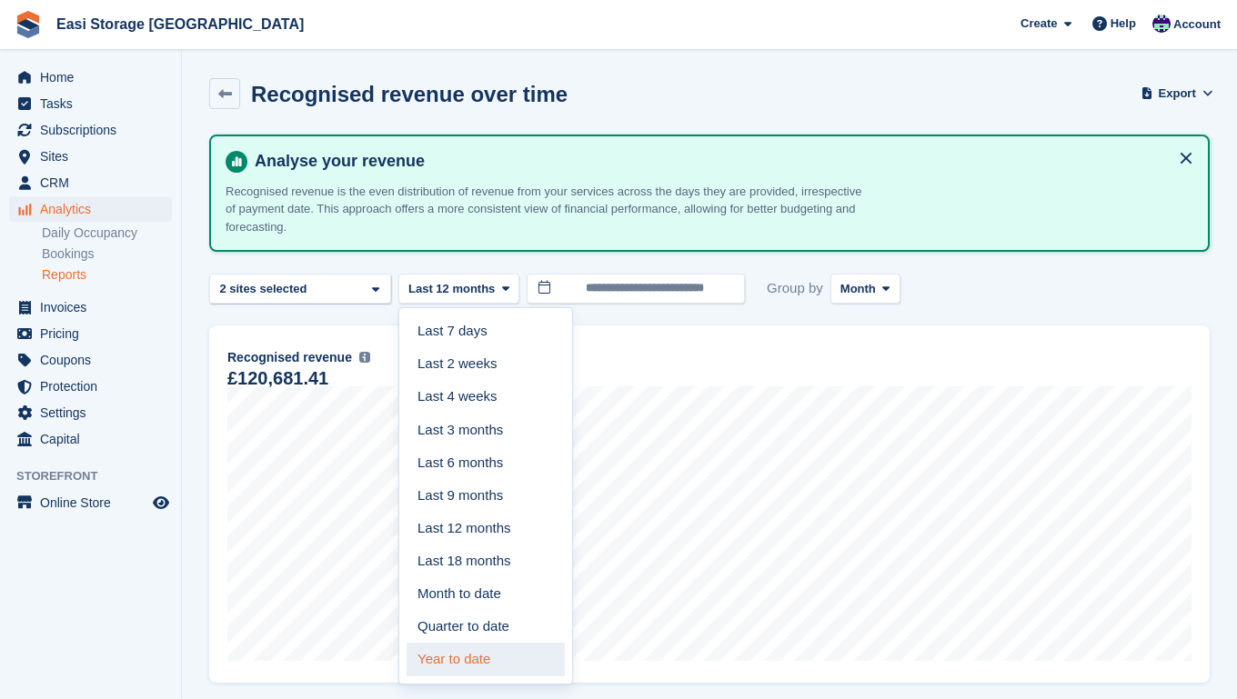
click at [449, 650] on link "Year to date" at bounding box center [485, 659] width 158 height 33
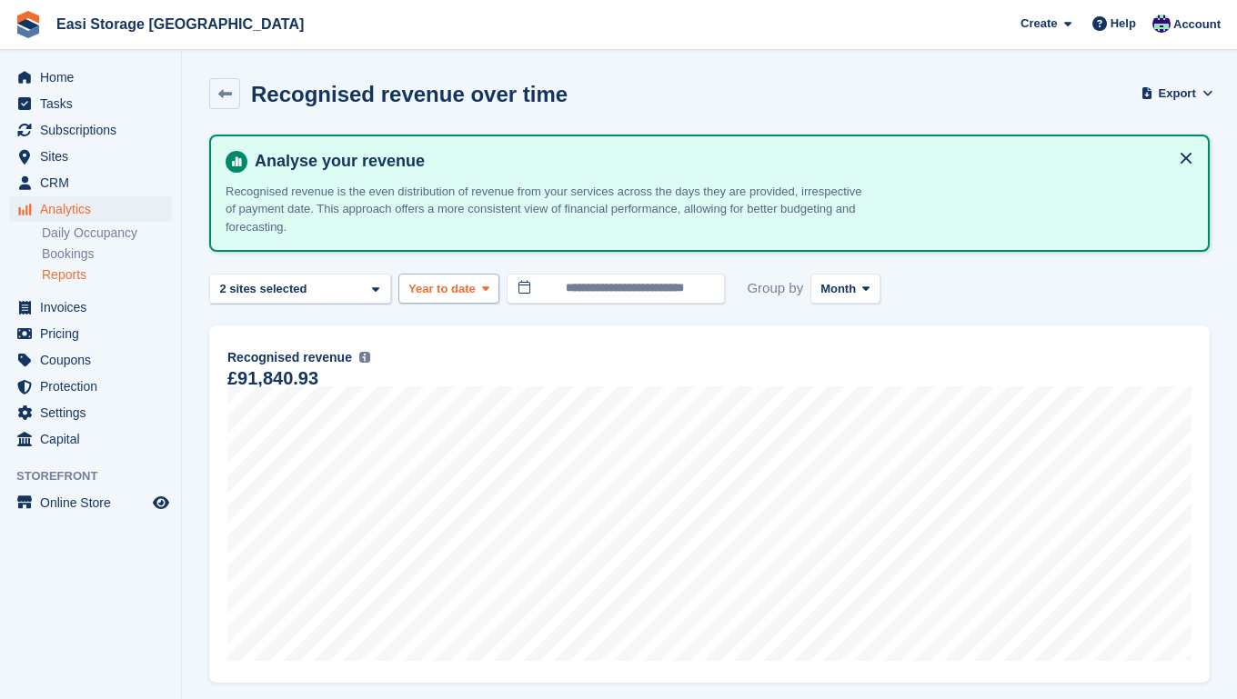
click at [489, 288] on icon at bounding box center [485, 289] width 7 height 12
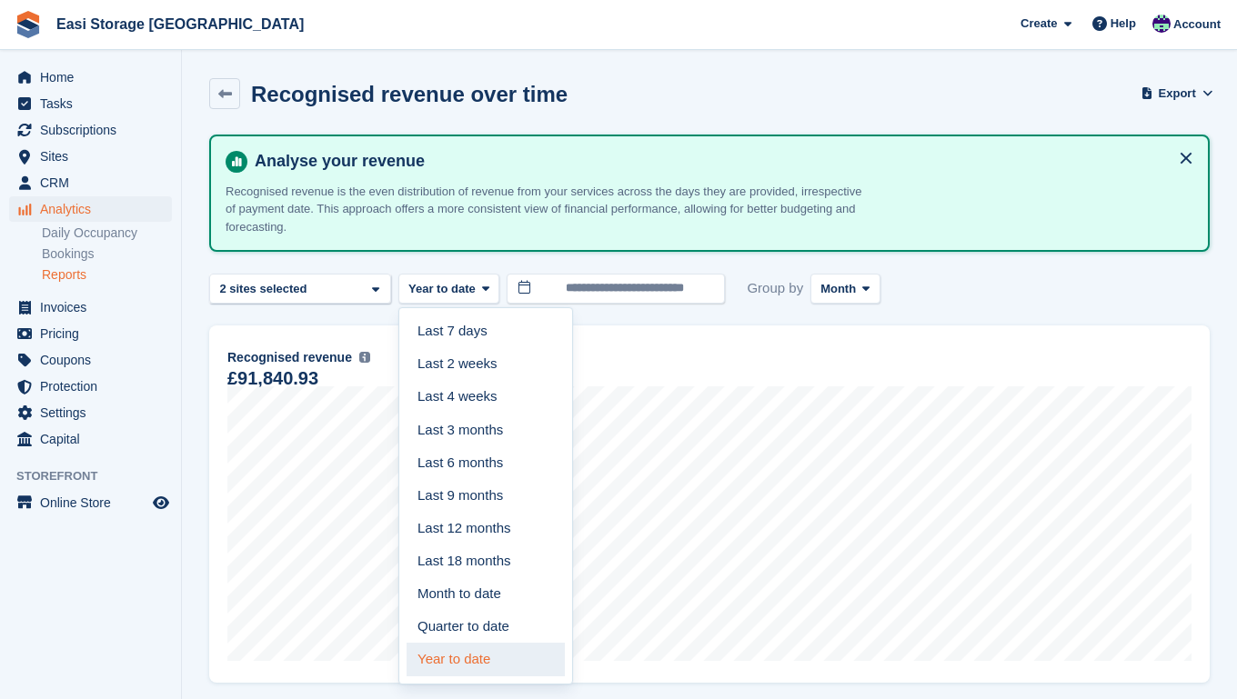
click at [470, 647] on link "Year to date" at bounding box center [485, 659] width 158 height 33
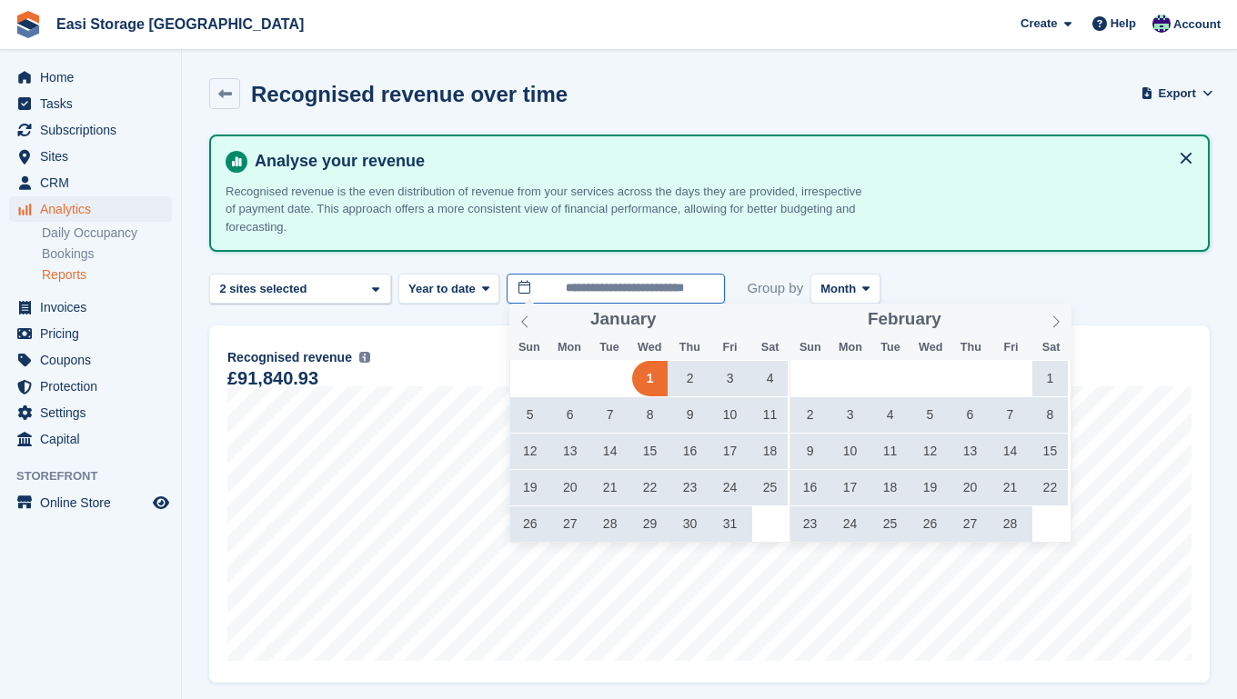
click at [584, 287] on input "**********" at bounding box center [615, 289] width 218 height 30
click at [525, 322] on icon at bounding box center [524, 322] width 13 height 13
type input "****"
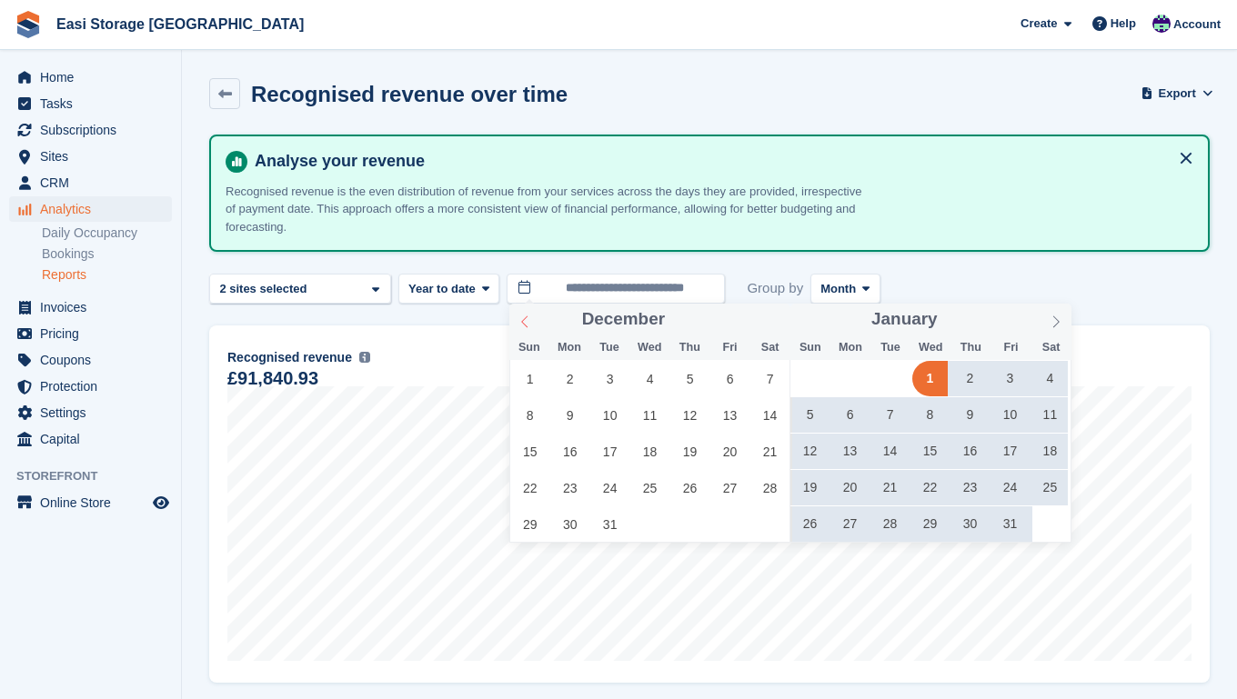
click at [525, 322] on icon at bounding box center [524, 322] width 13 height 13
type input "****"
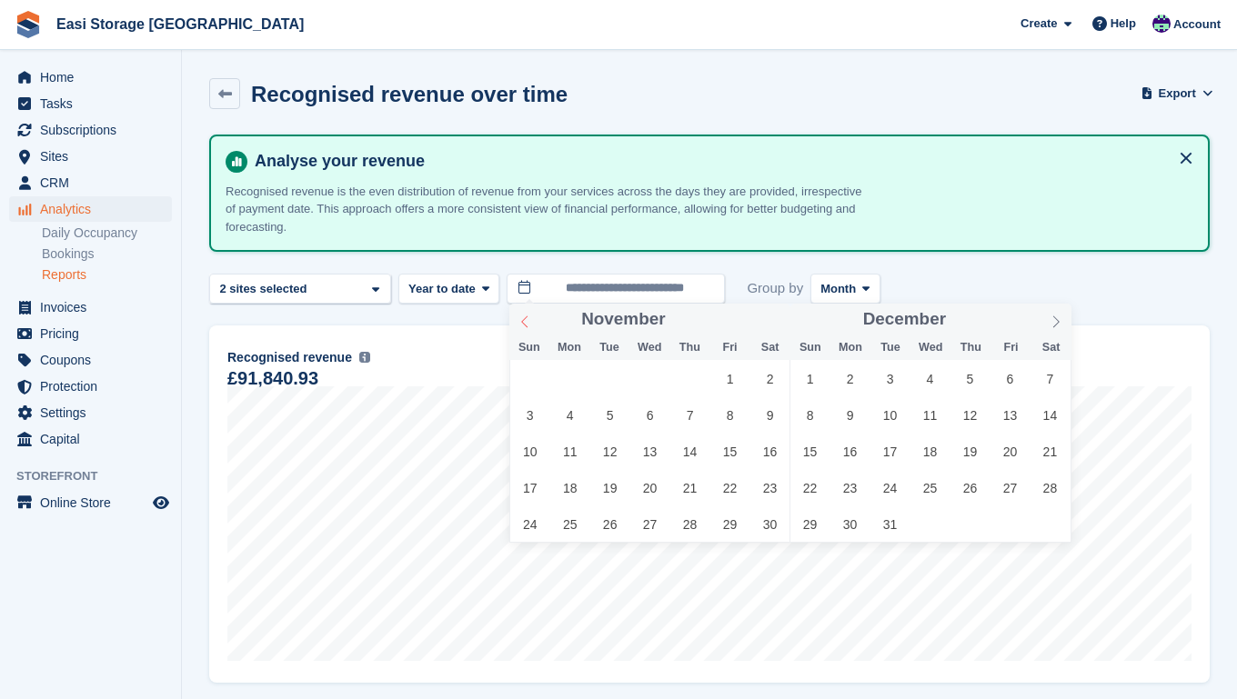
click at [525, 322] on icon at bounding box center [524, 322] width 13 height 13
click at [610, 376] on span "1" at bounding box center [609, 378] width 35 height 35
type input "**********"
click at [868, 288] on icon at bounding box center [865, 289] width 7 height 12
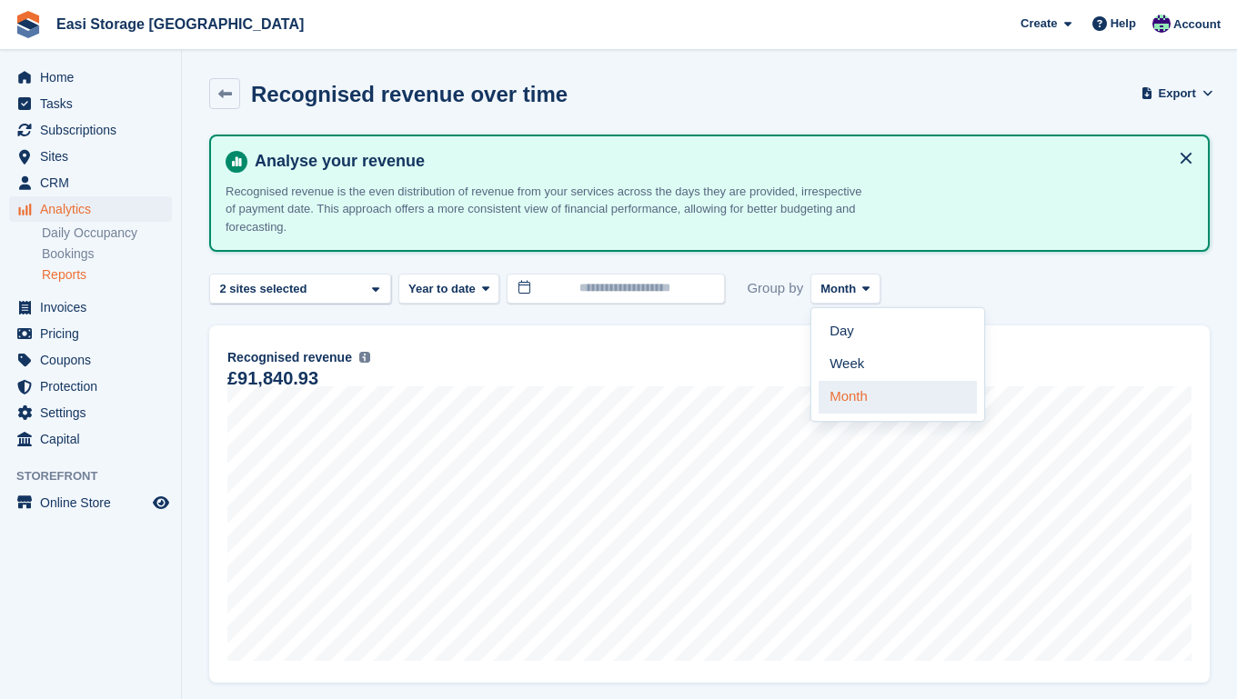
click at [855, 393] on link "Month" at bounding box center [897, 397] width 158 height 33
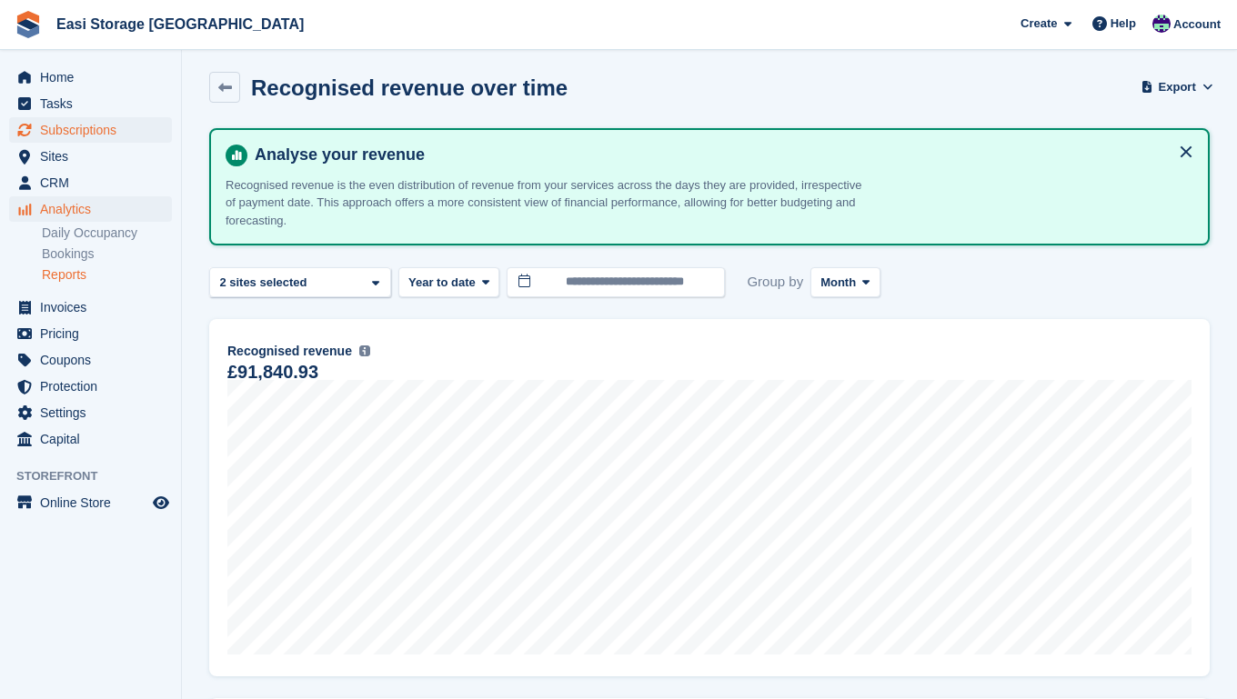
click at [87, 126] on span "Subscriptions" at bounding box center [94, 129] width 109 height 25
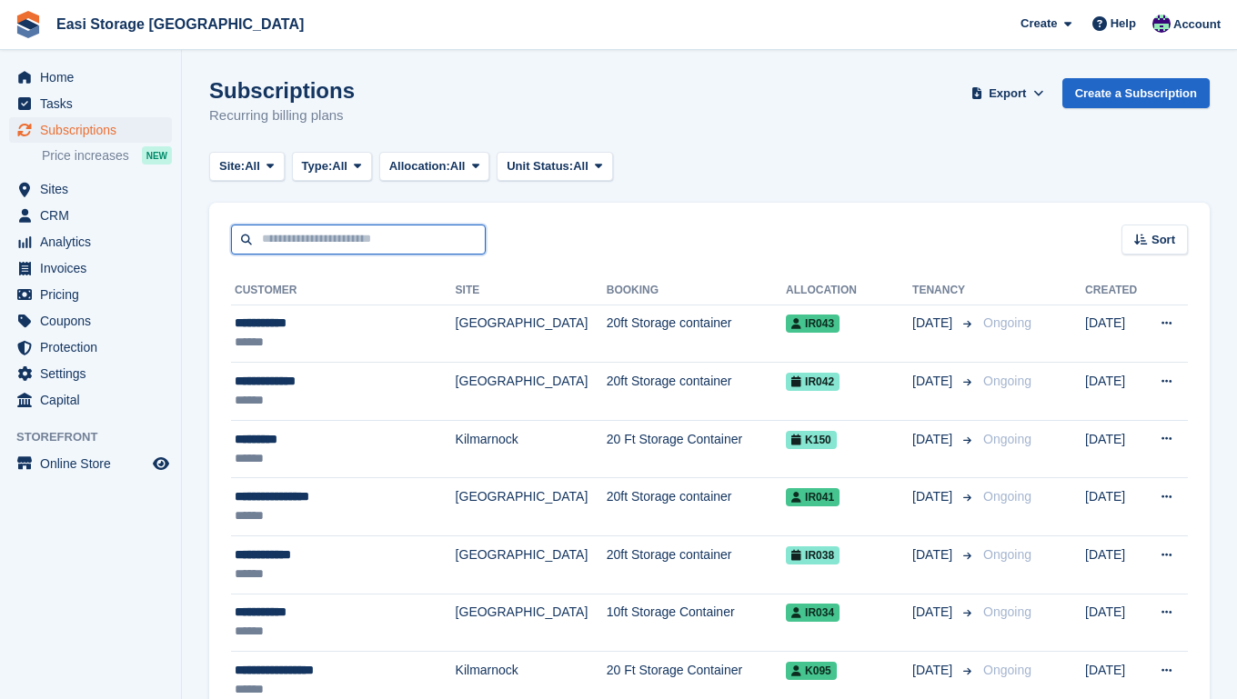
click at [261, 237] on input "text" at bounding box center [358, 240] width 255 height 30
type input "**********"
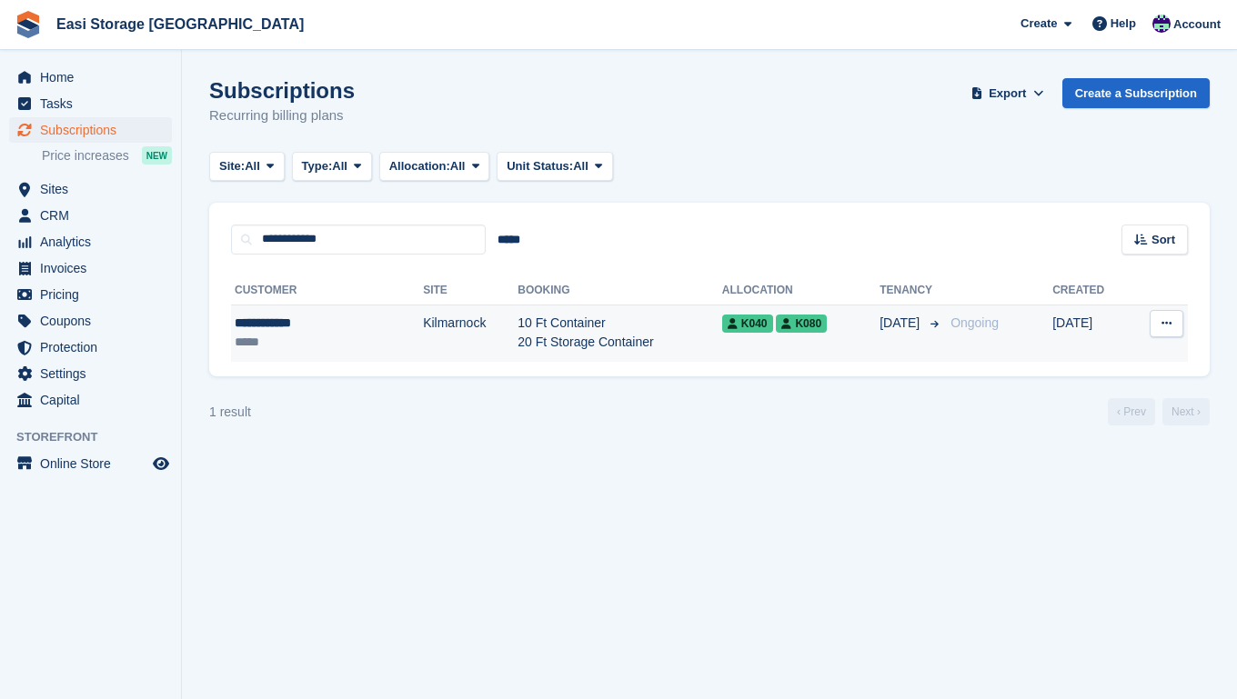
click at [618, 336] on td "10 Ft Container 20 Ft Storage Container" at bounding box center [619, 333] width 205 height 57
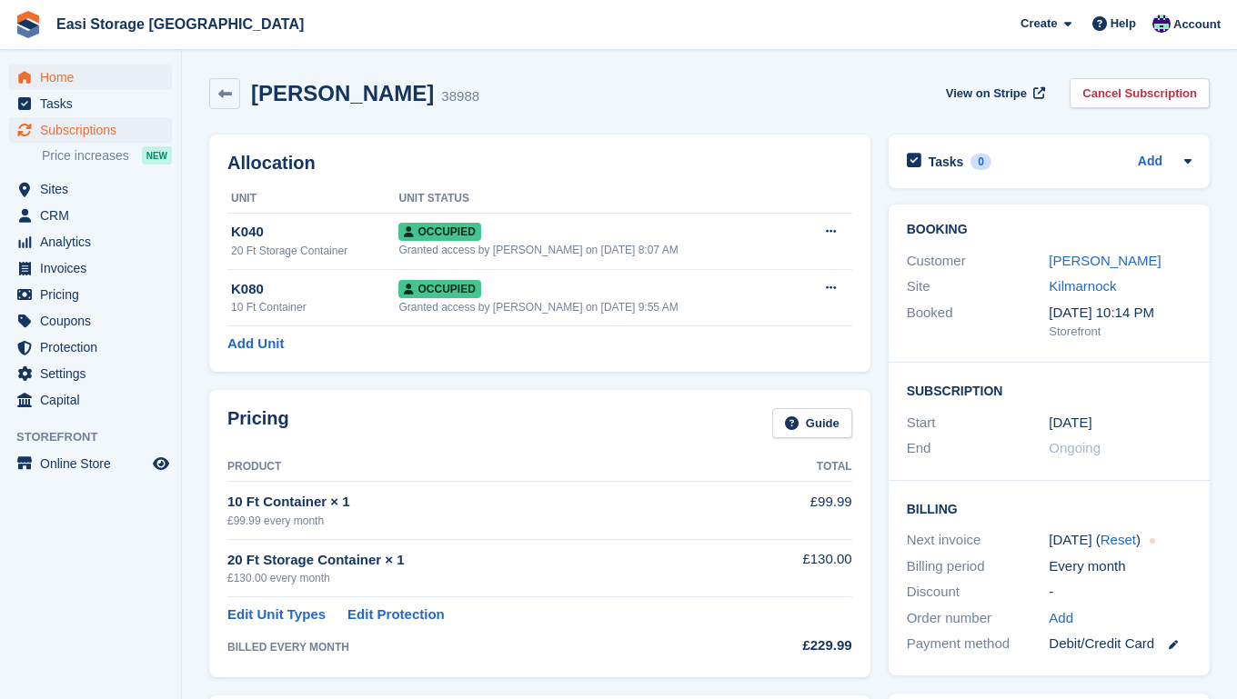
click at [61, 81] on span "Home" at bounding box center [94, 77] width 109 height 25
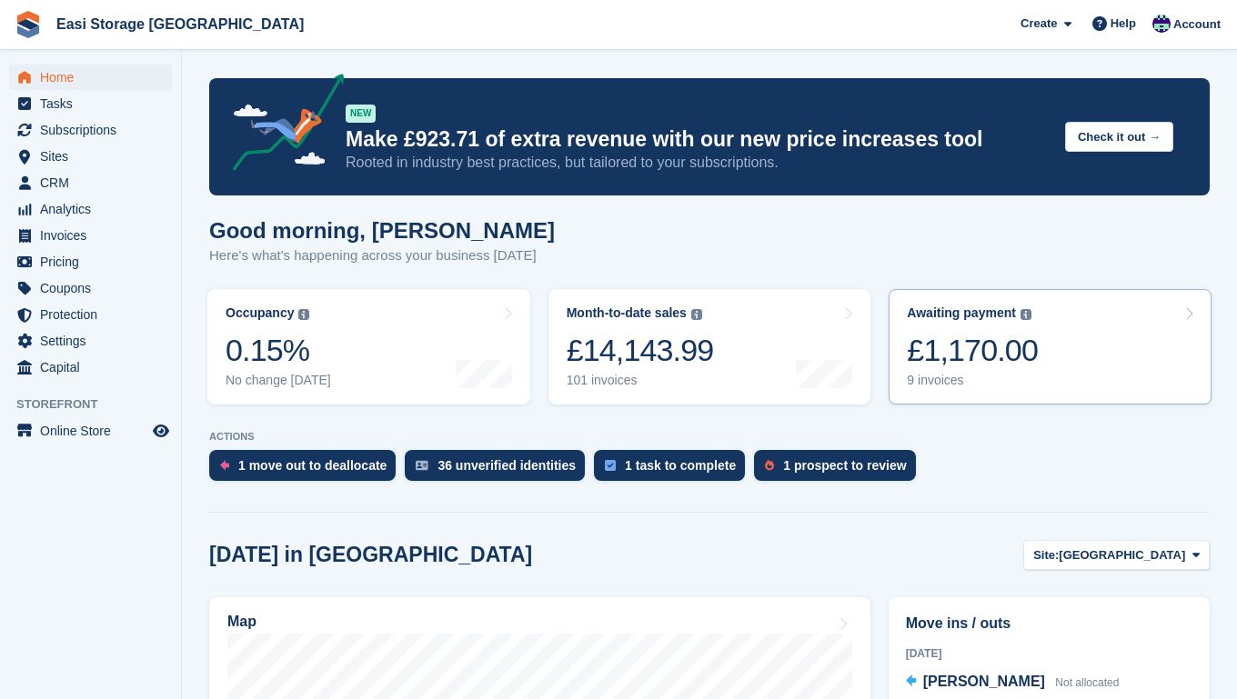
click at [1061, 343] on link "Awaiting payment The total outstanding balance on all open invoices. £1,170.00 …" at bounding box center [1049, 346] width 323 height 115
